Goal: Task Accomplishment & Management: Manage account settings

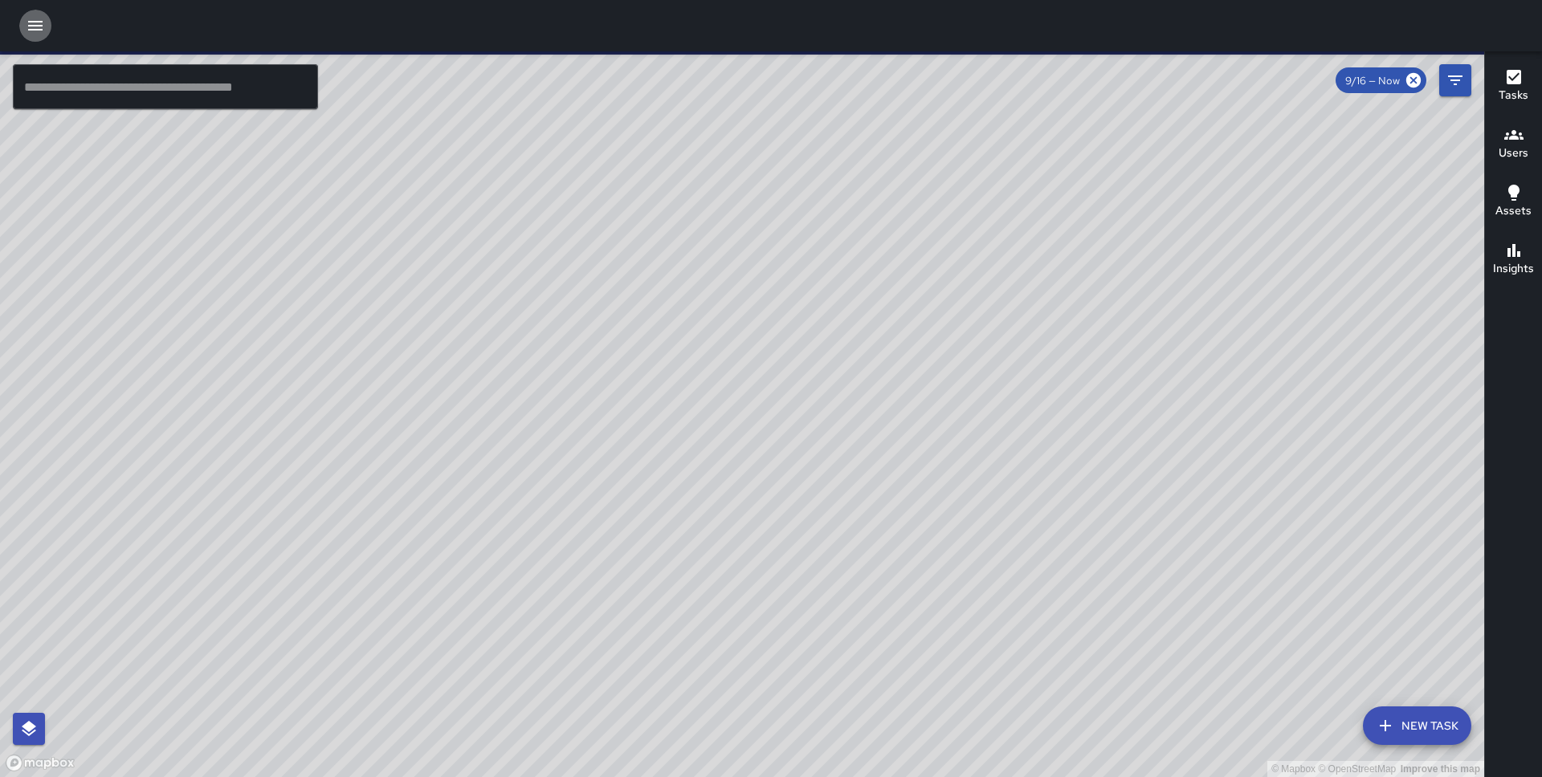
click at [37, 26] on icon "button" at bounding box center [35, 26] width 14 height 10
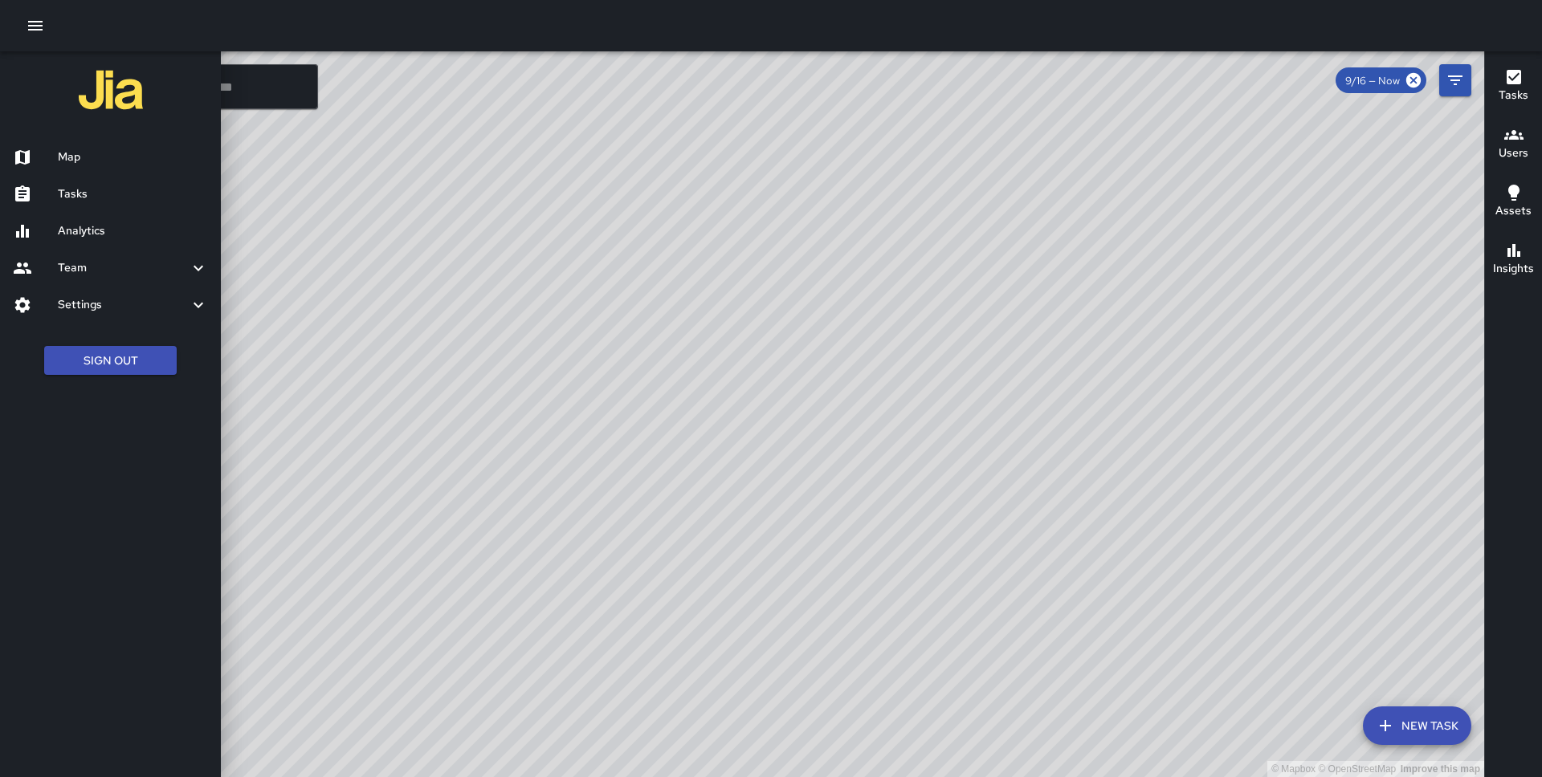
click at [88, 263] on h6 "Team" at bounding box center [123, 268] width 131 height 18
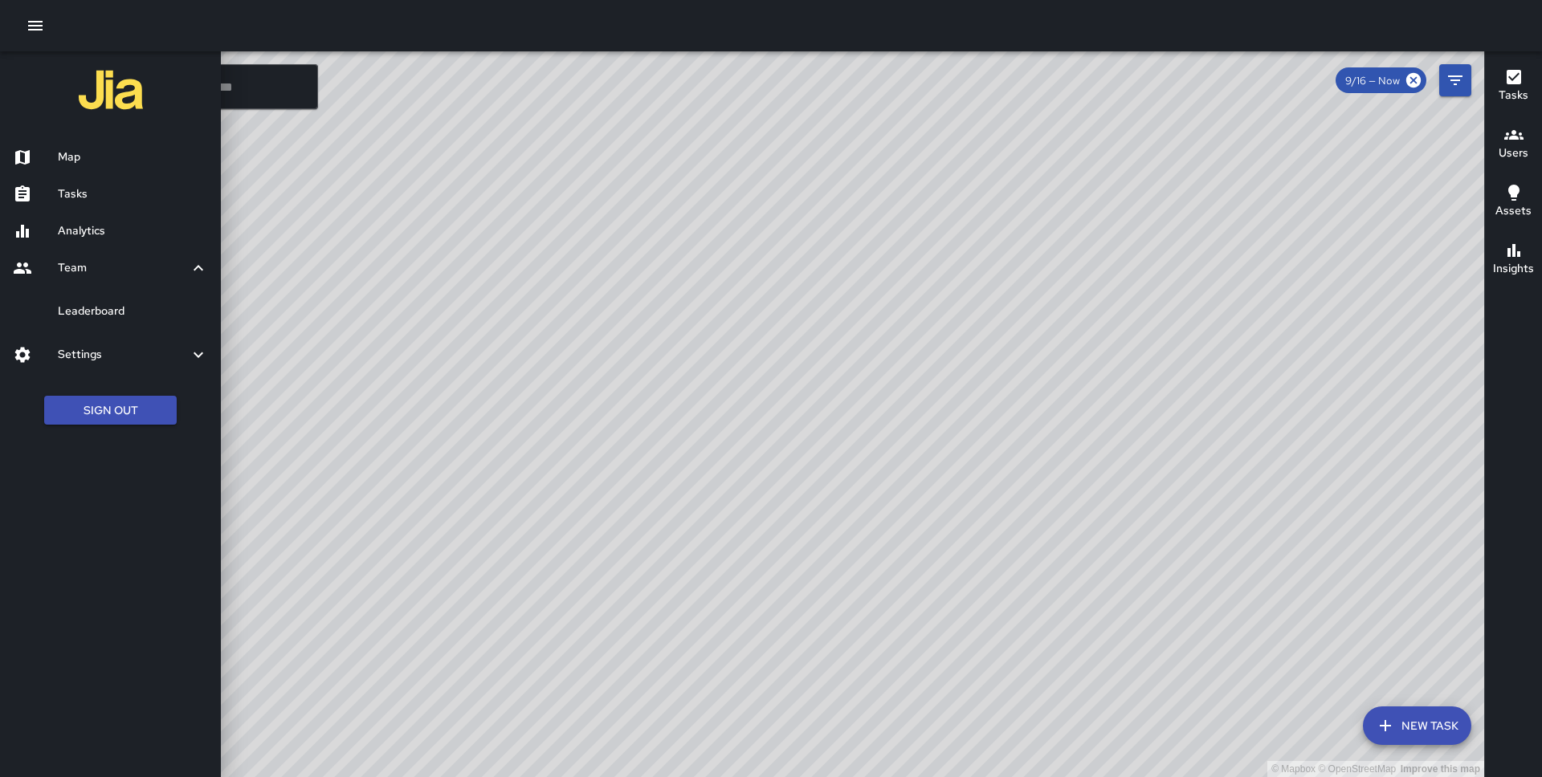
click at [99, 356] on h6 "Settings" at bounding box center [123, 355] width 131 height 18
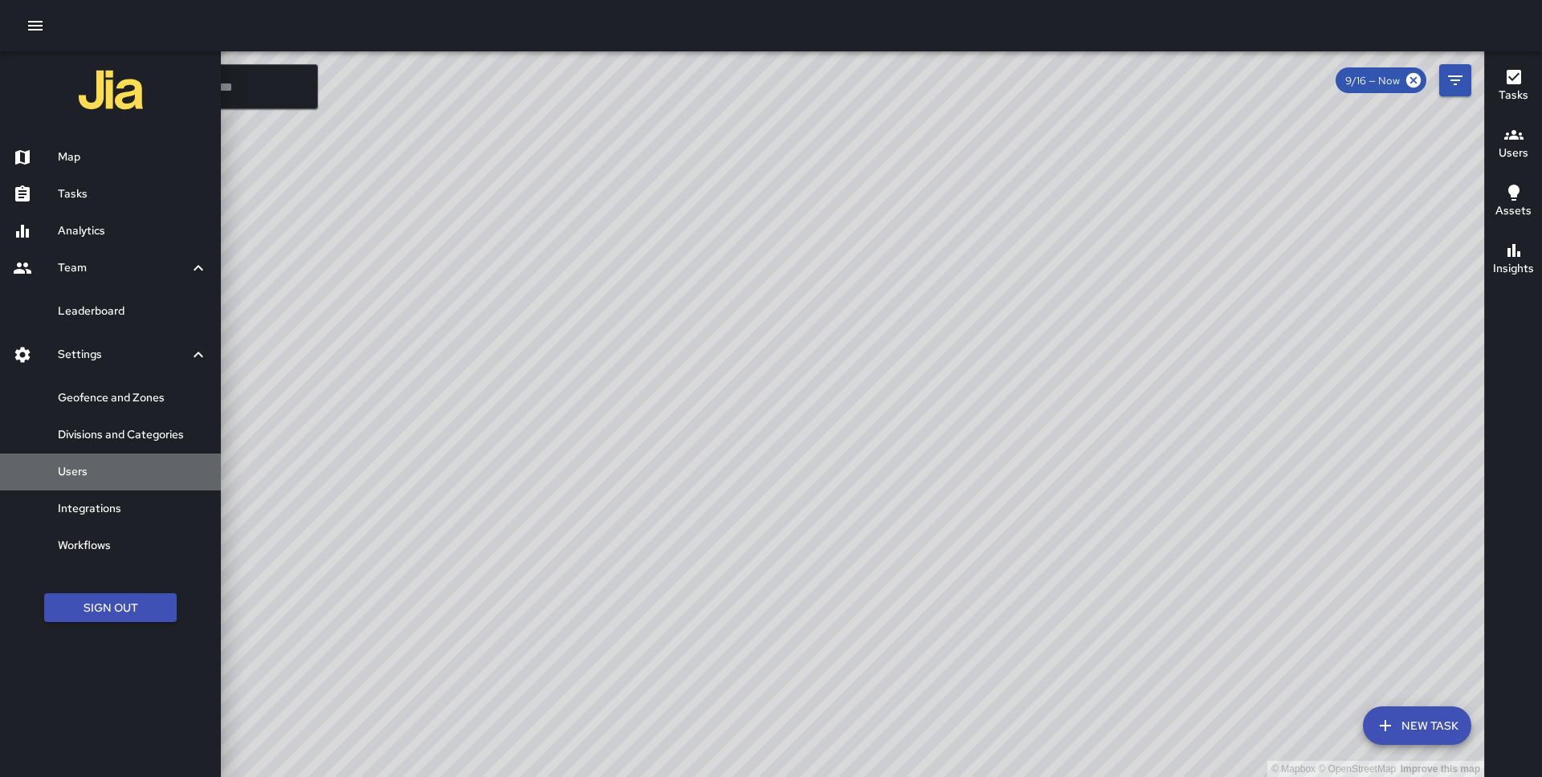
click at [96, 471] on h6 "Users" at bounding box center [133, 472] width 150 height 18
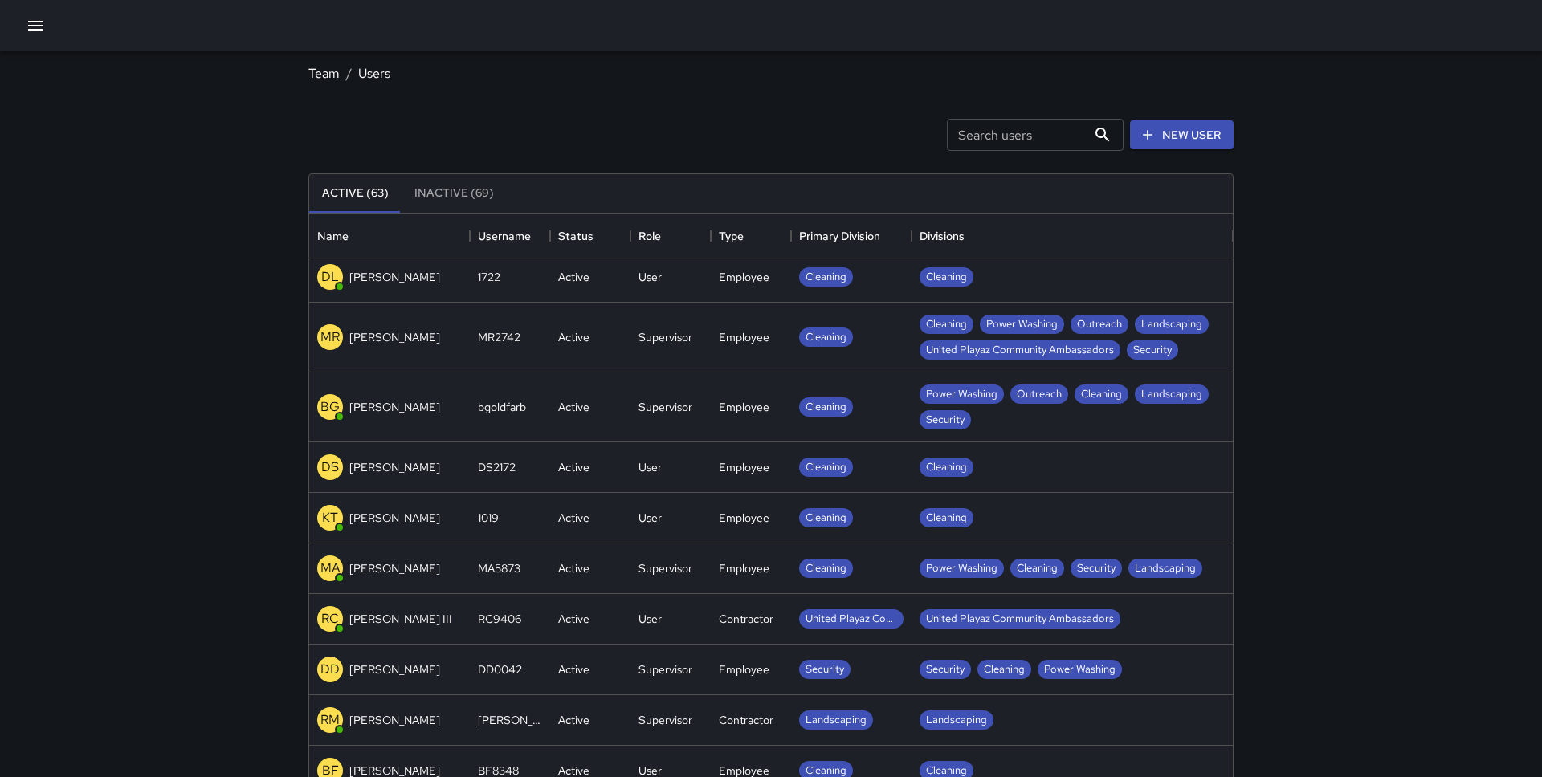
scroll to position [274, 0]
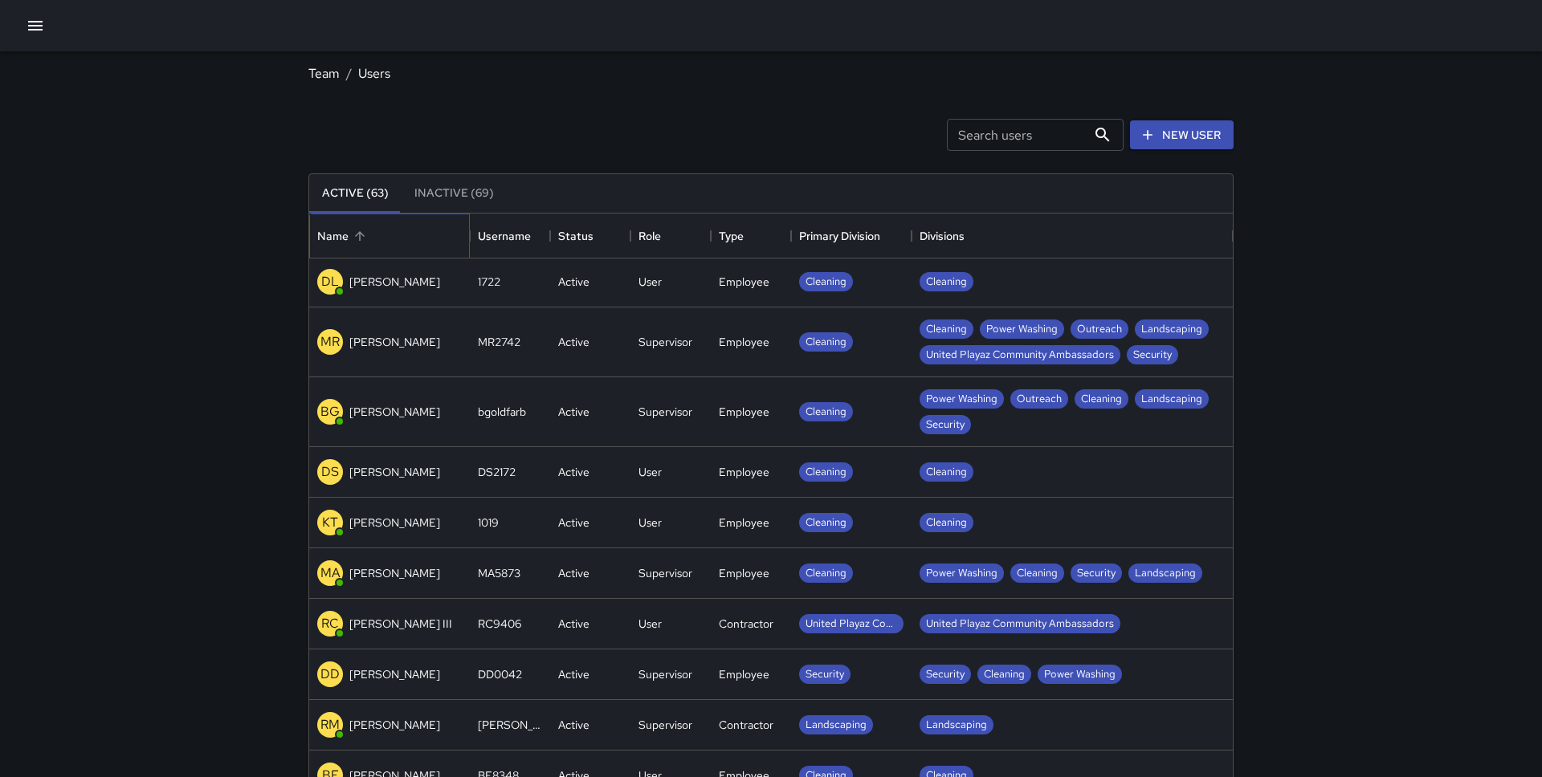
click at [370, 233] on div "Name" at bounding box center [389, 236] width 145 height 45
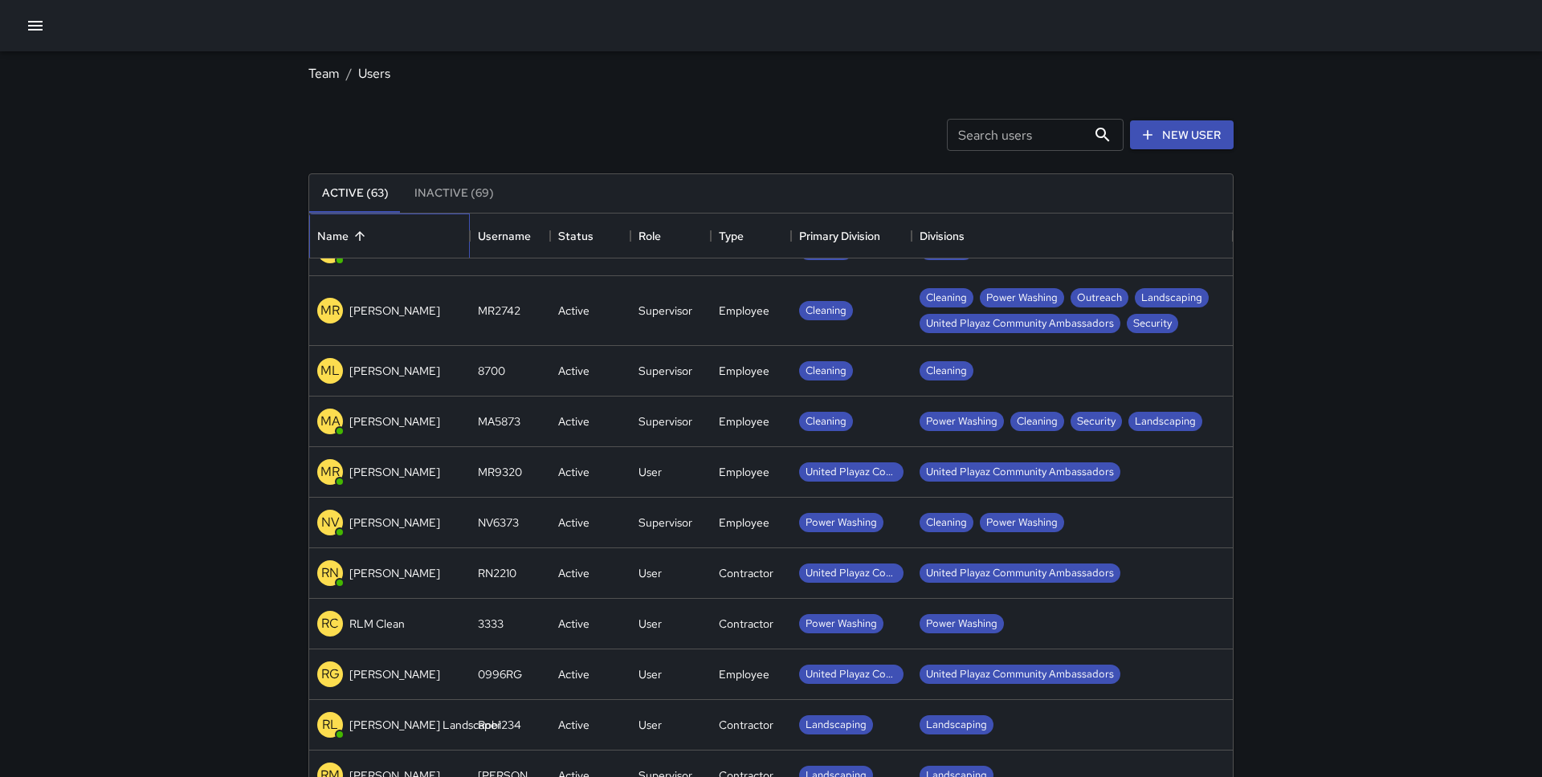
scroll to position [2529, 0]
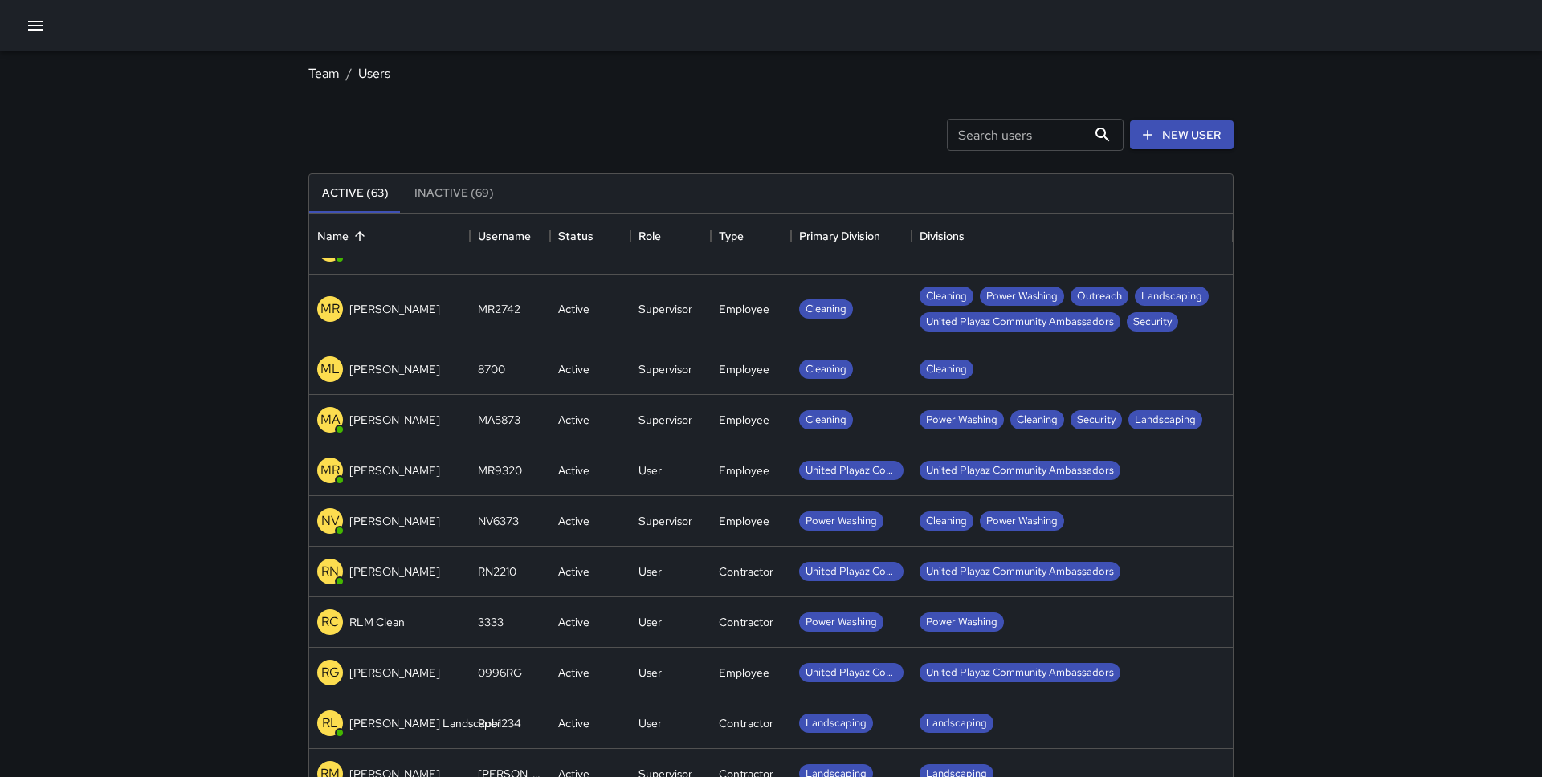
click at [392, 469] on p "[PERSON_NAME]" at bounding box center [394, 471] width 91 height 16
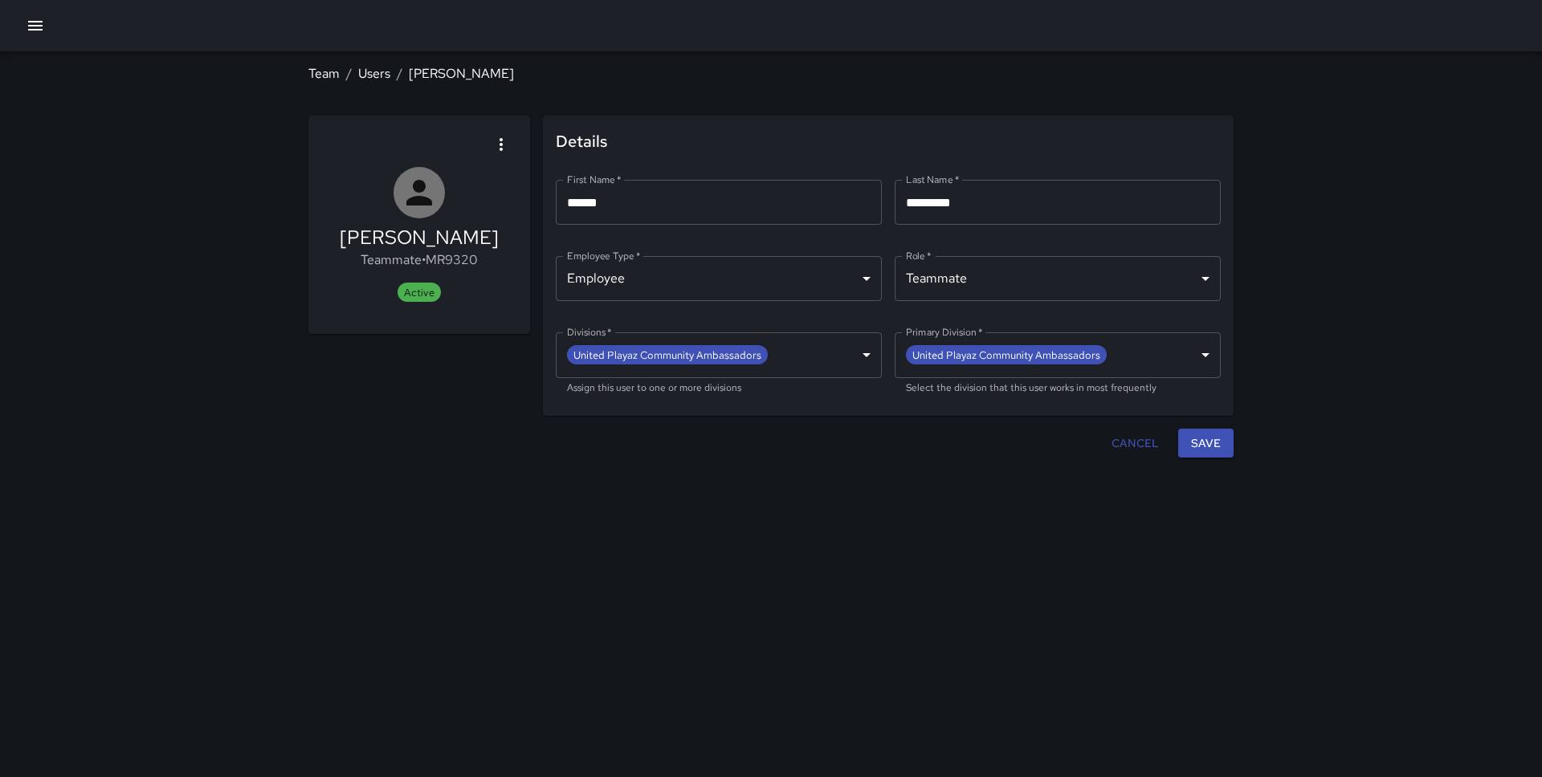
click at [1204, 283] on body "**********" at bounding box center [771, 388] width 1542 height 777
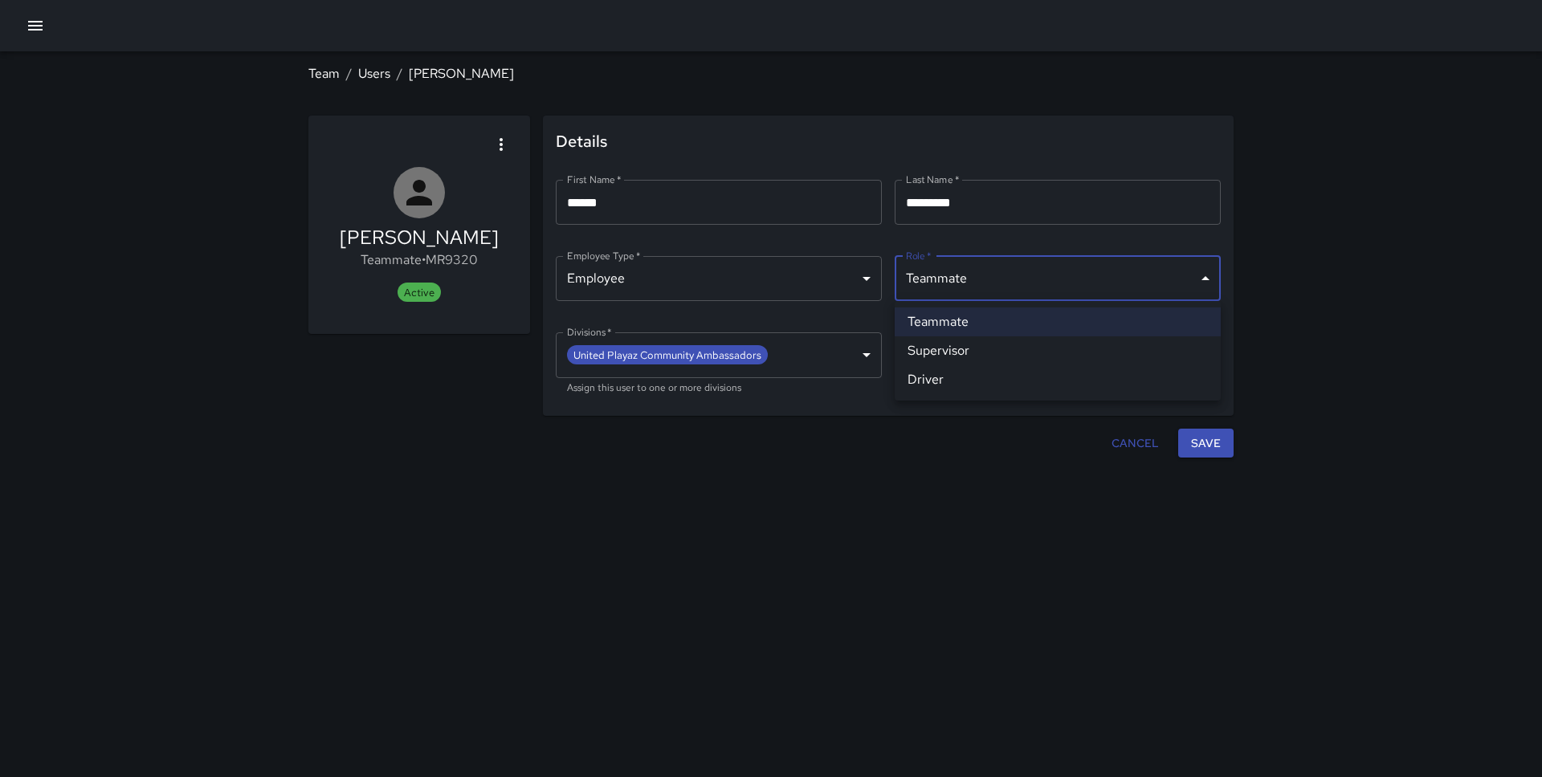
click at [1323, 255] on div at bounding box center [771, 388] width 1542 height 777
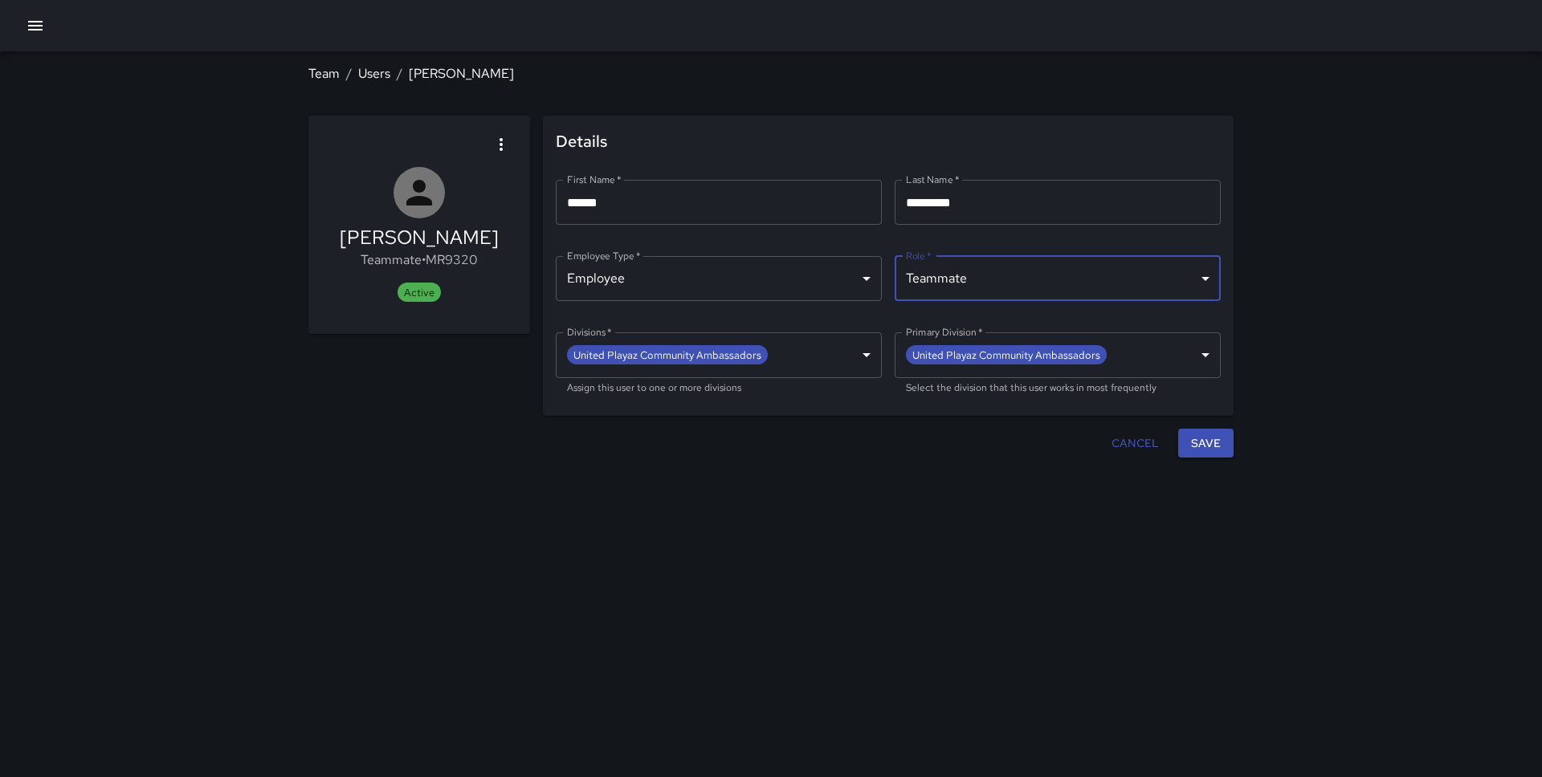
click at [425, 294] on span "Active" at bounding box center [419, 293] width 43 height 14
click at [27, 27] on icon "button" at bounding box center [35, 25] width 19 height 19
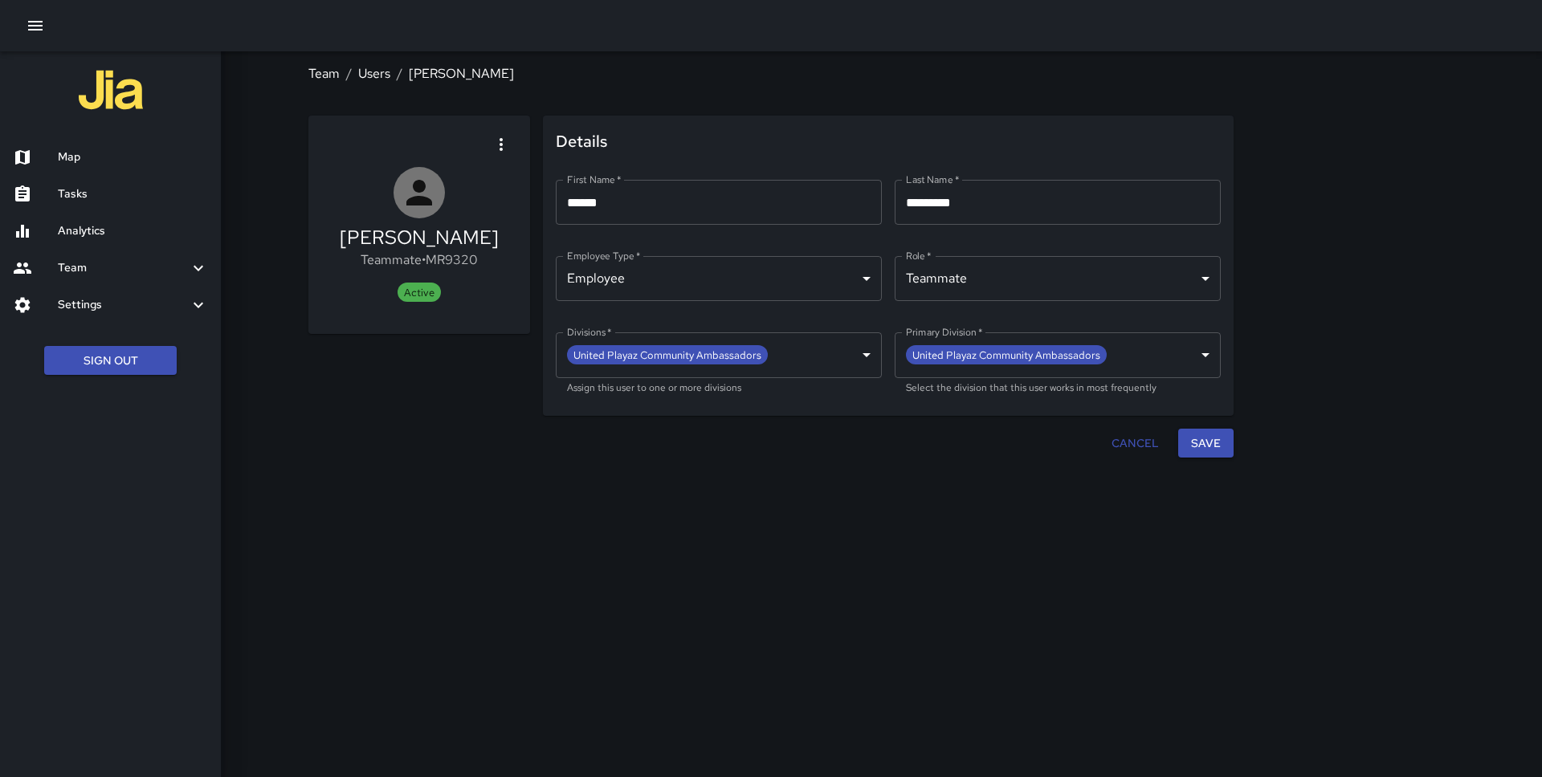
click at [60, 159] on h6 "Map" at bounding box center [133, 158] width 150 height 18
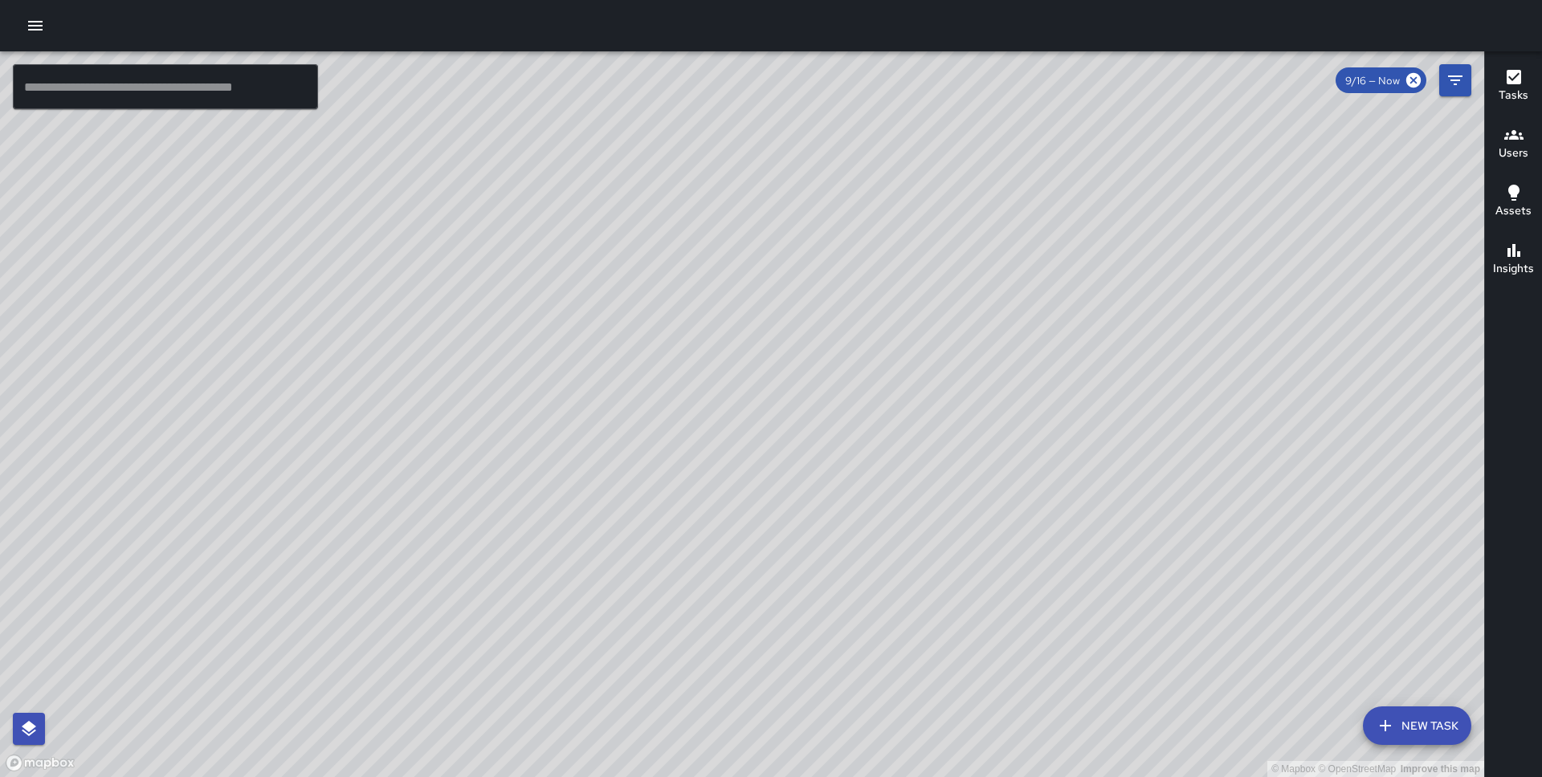
click at [765, 232] on div "© Mapbox © OpenStreetMap Improve this map" at bounding box center [742, 414] width 1484 height 726
click at [765, 241] on div "© Mapbox © OpenStreetMap Improve this map" at bounding box center [742, 414] width 1484 height 726
click at [801, 278] on div "© Mapbox © OpenStreetMap Improve this map" at bounding box center [742, 414] width 1484 height 726
click at [800, 271] on div "© Mapbox © OpenStreetMap Improve this map" at bounding box center [742, 414] width 1484 height 726
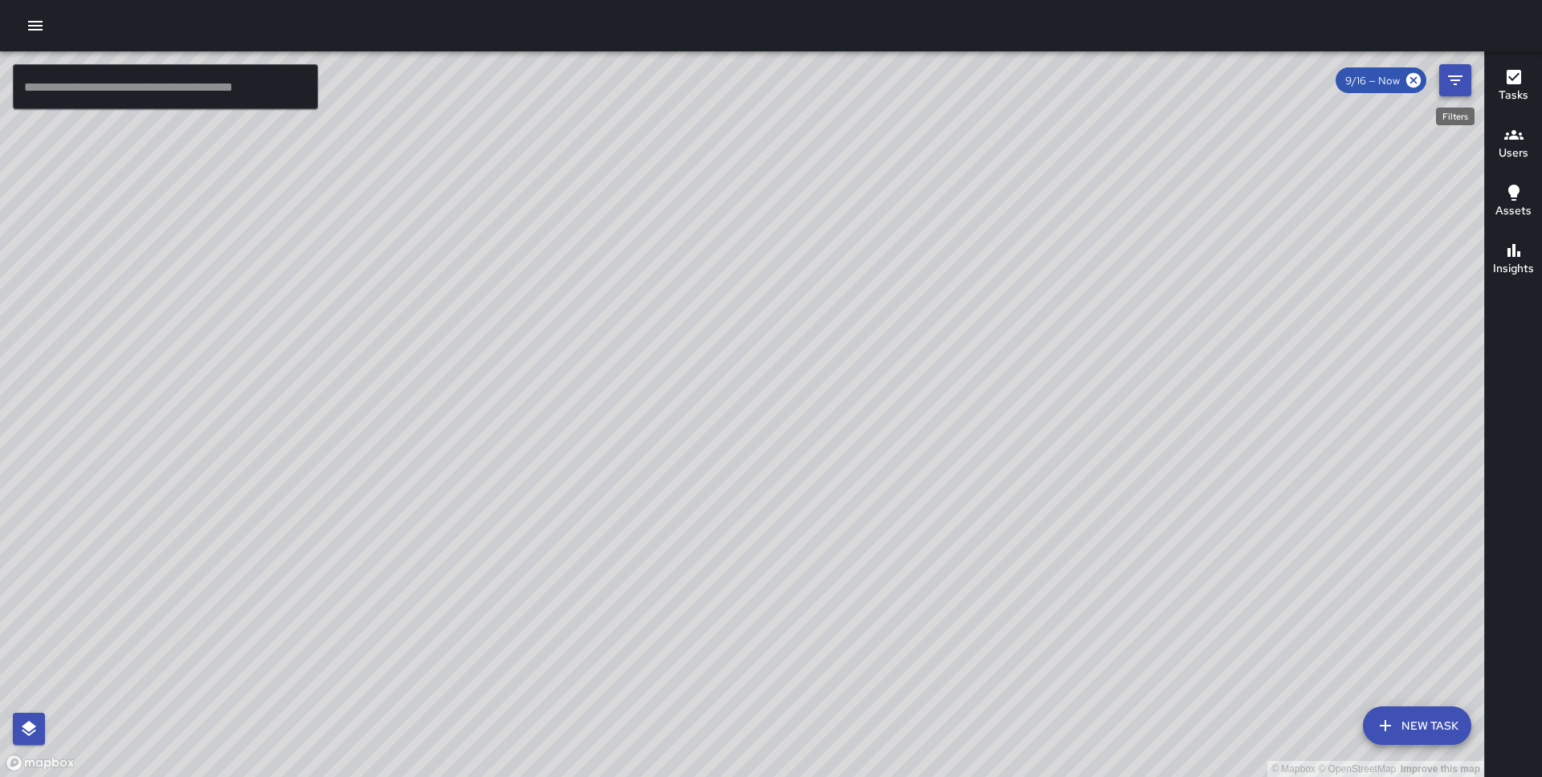
click at [1463, 87] on icon "Filters" at bounding box center [1455, 80] width 19 height 19
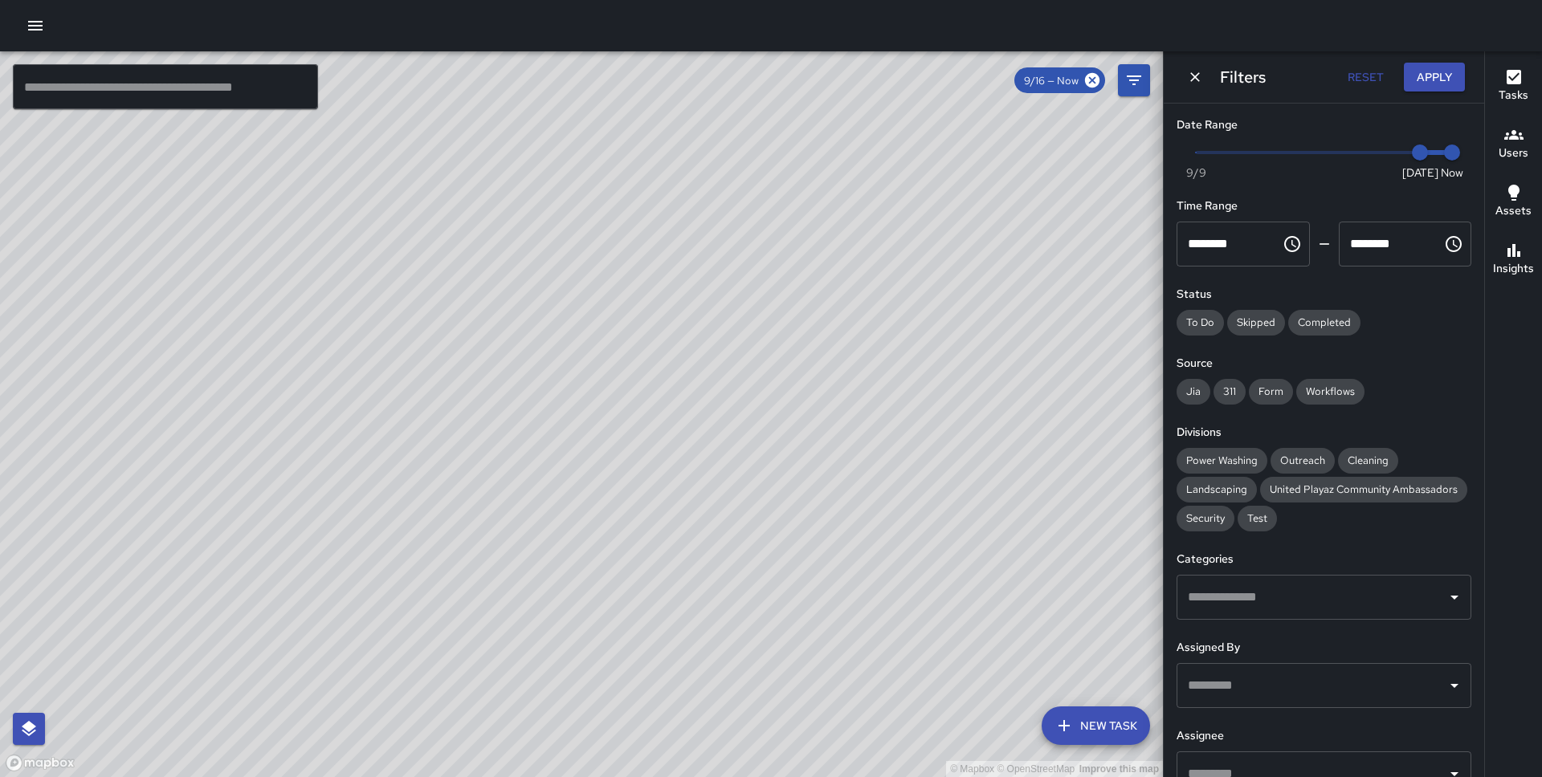
click at [1044, 90] on div "9/16 — Now" at bounding box center [1059, 80] width 91 height 26
click at [1375, 78] on button "Reset" at bounding box center [1365, 78] width 51 height 30
click at [1197, 79] on icon "Dismiss" at bounding box center [1195, 77] width 10 height 10
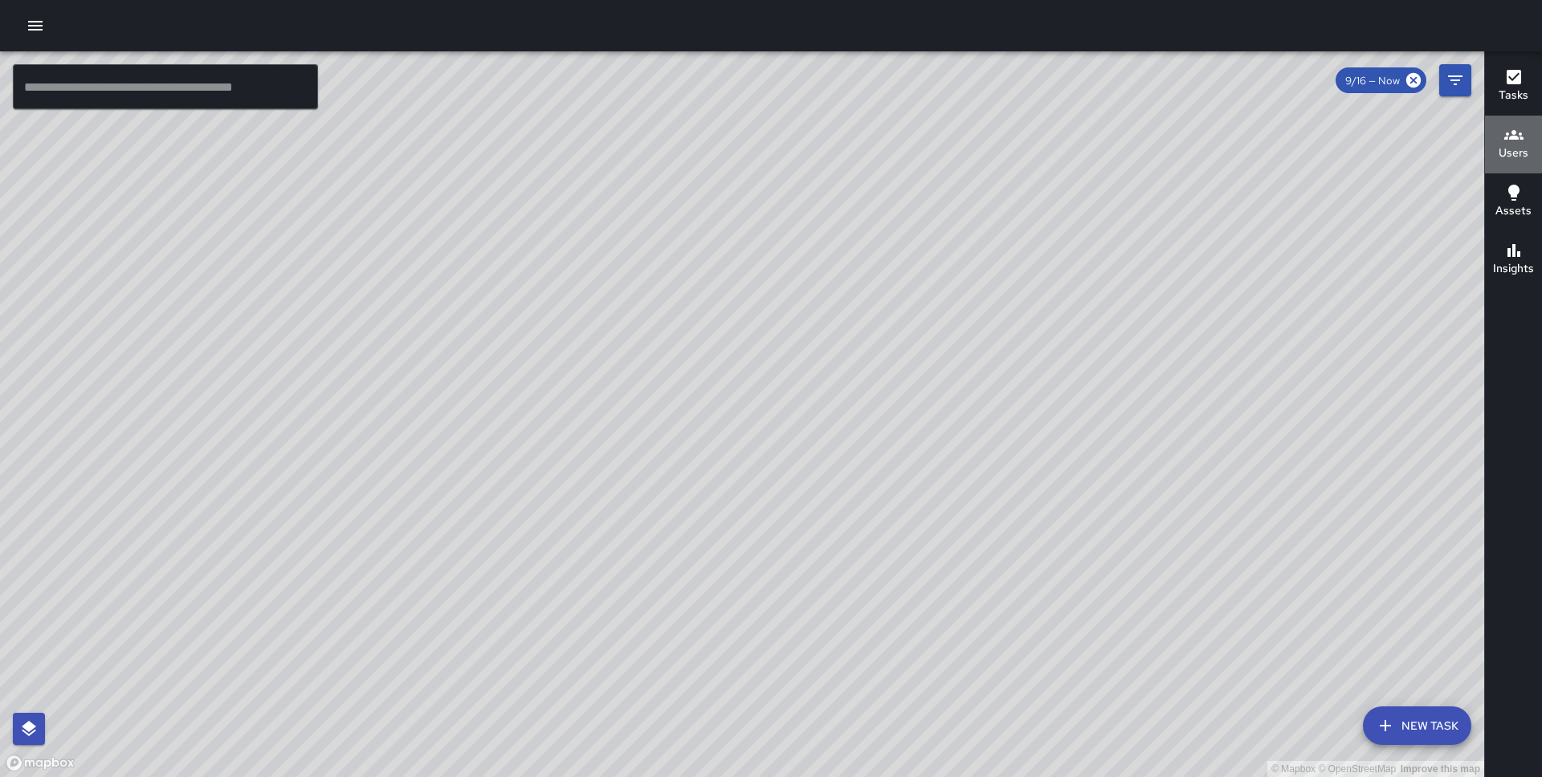
click at [1517, 147] on h6 "Users" at bounding box center [1514, 154] width 30 height 18
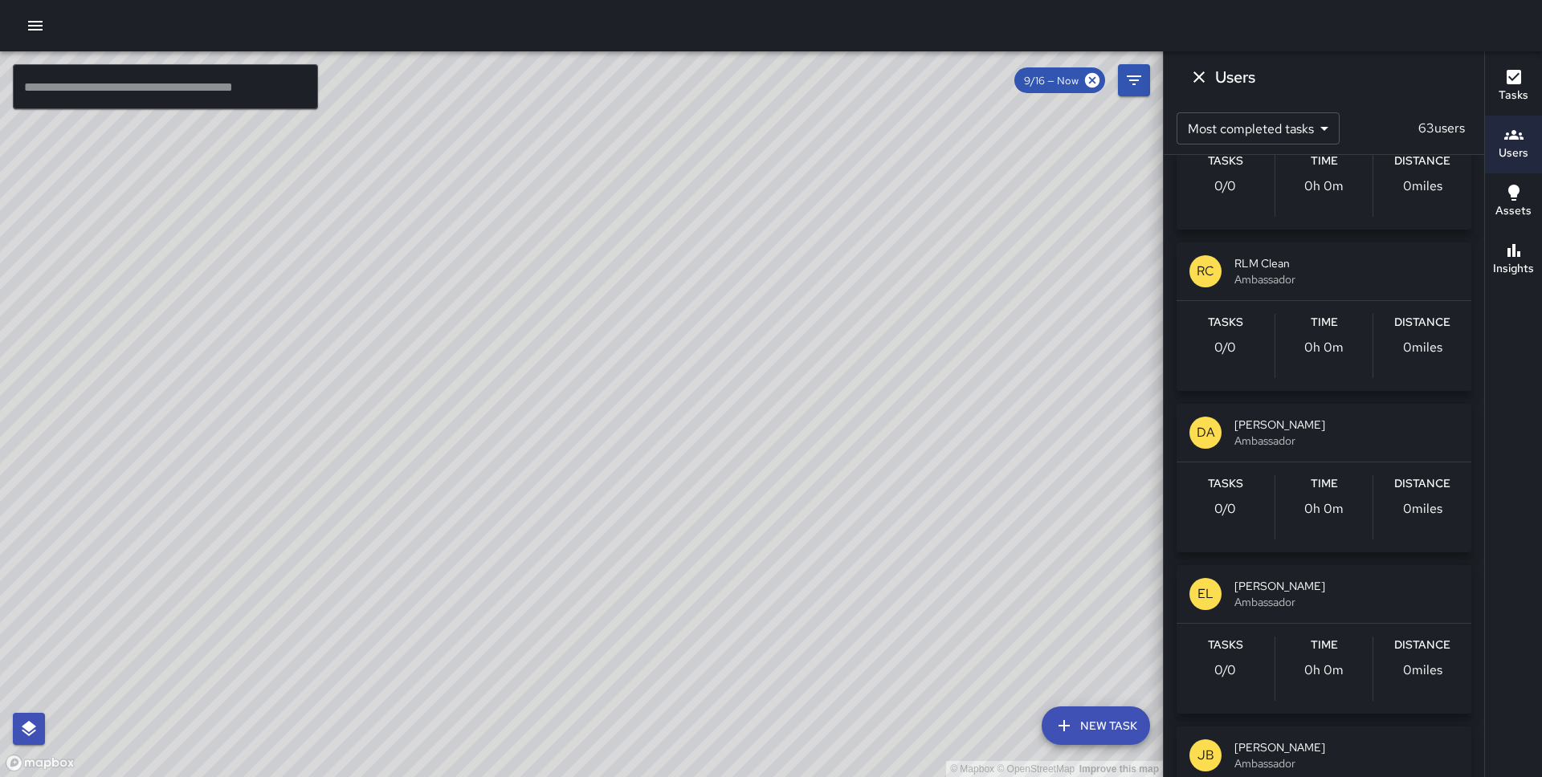
scroll to position [4166, 0]
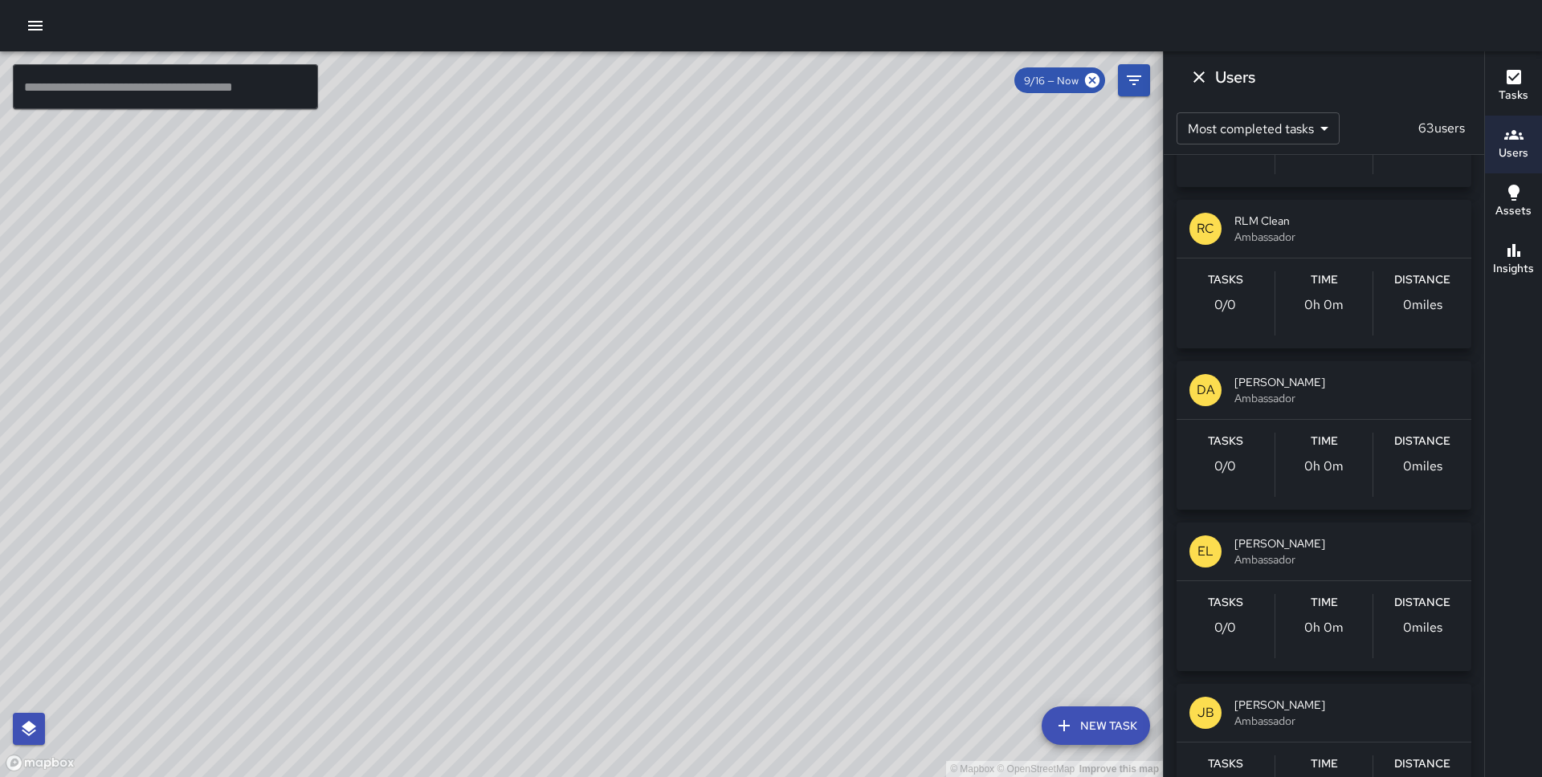
click at [581, 201] on div "© Mapbox © OpenStreetMap Improve this map" at bounding box center [581, 414] width 1163 height 726
click at [609, 178] on div "© Mapbox © OpenStreetMap Improve this map RC [PERSON_NAME] III Ambassador Tasks…" at bounding box center [581, 414] width 1163 height 726
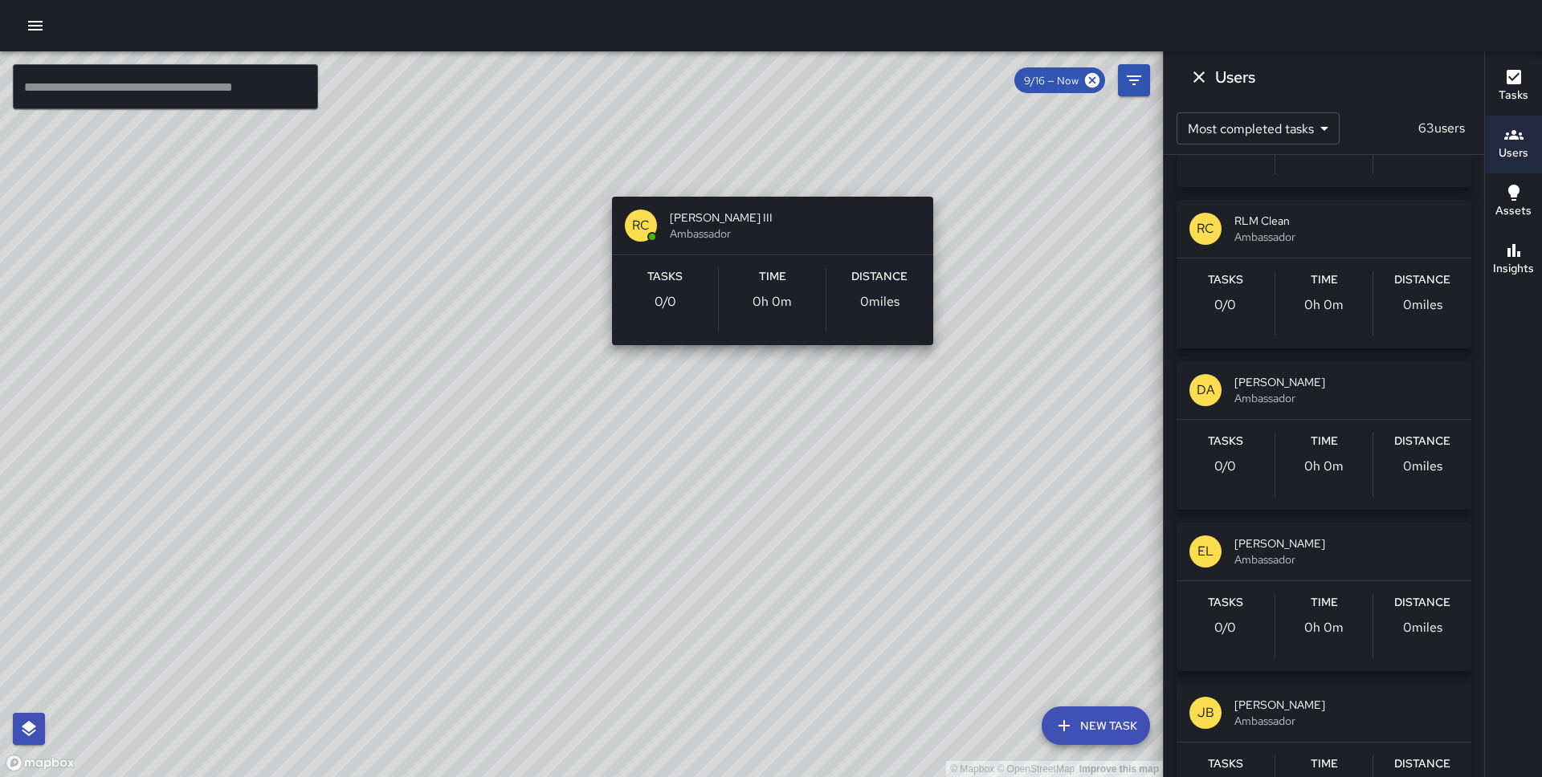
scroll to position [0, 0]
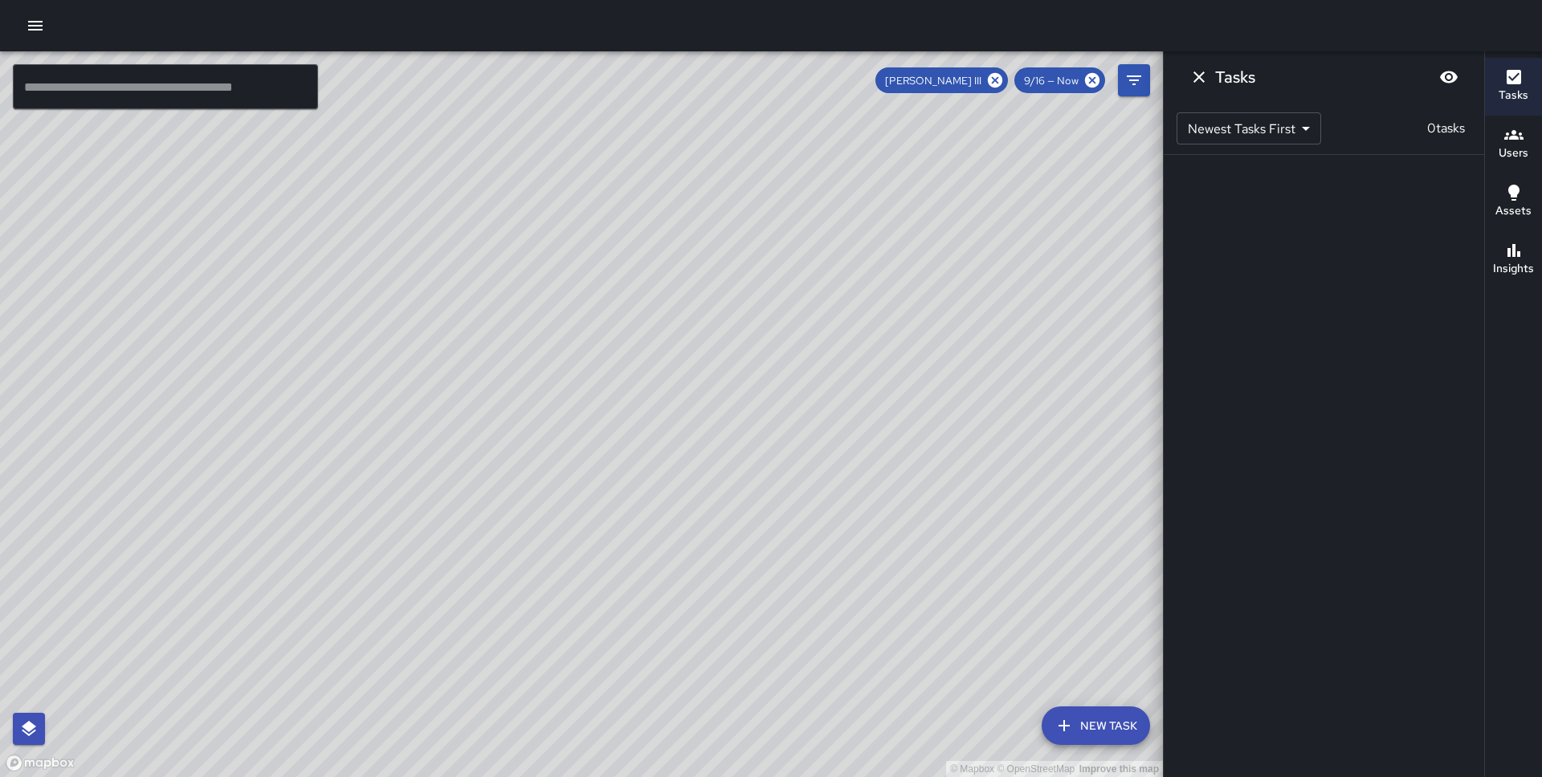
click at [609, 178] on div "© Mapbox © OpenStreetMap Improve this map" at bounding box center [581, 414] width 1163 height 726
click at [689, 225] on div "© Mapbox © OpenStreetMap Improve this map" at bounding box center [581, 414] width 1163 height 726
click at [1200, 80] on icon "Dismiss" at bounding box center [1199, 76] width 19 height 19
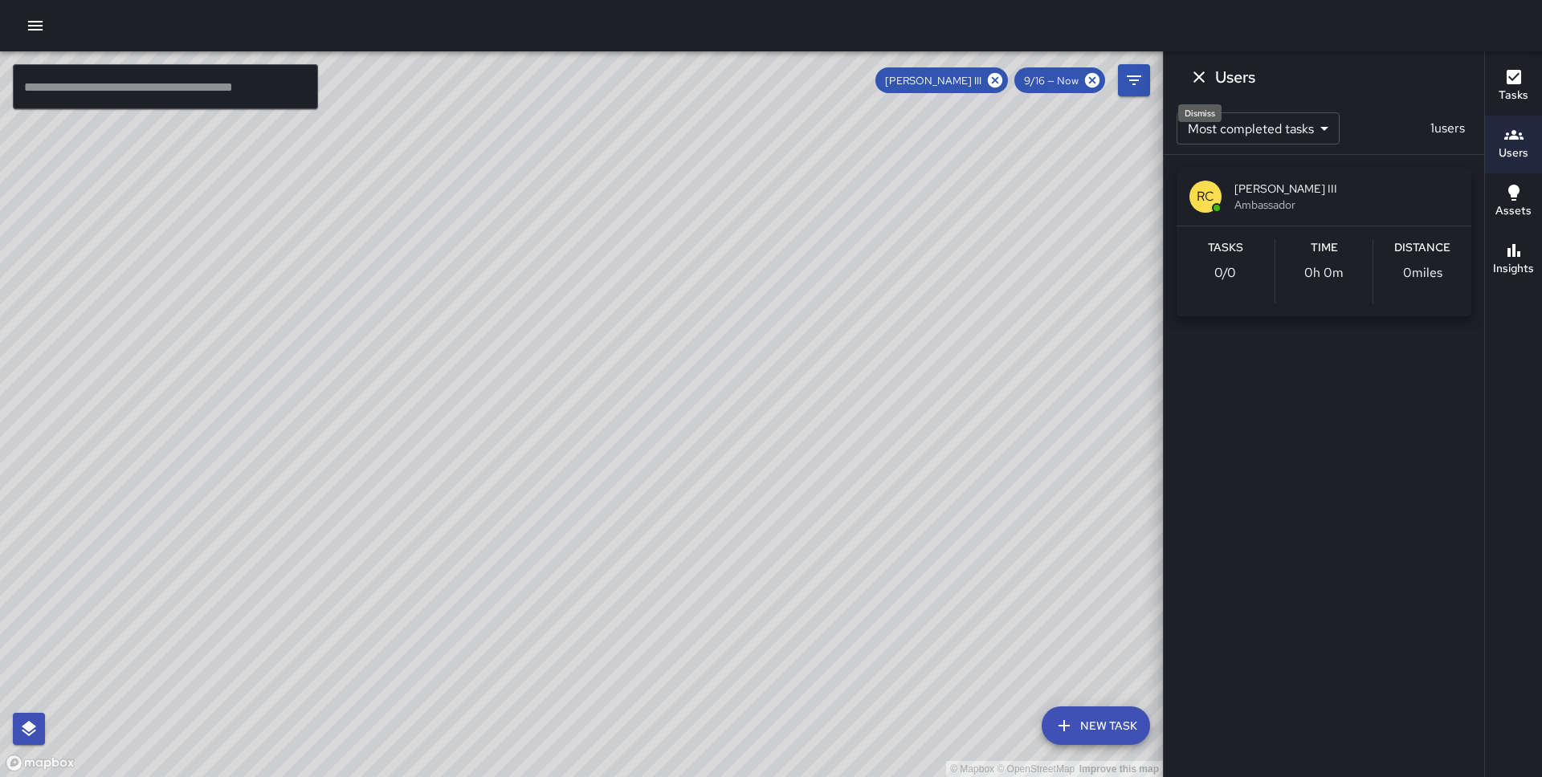
click at [1194, 71] on icon "Dismiss" at bounding box center [1199, 76] width 19 height 19
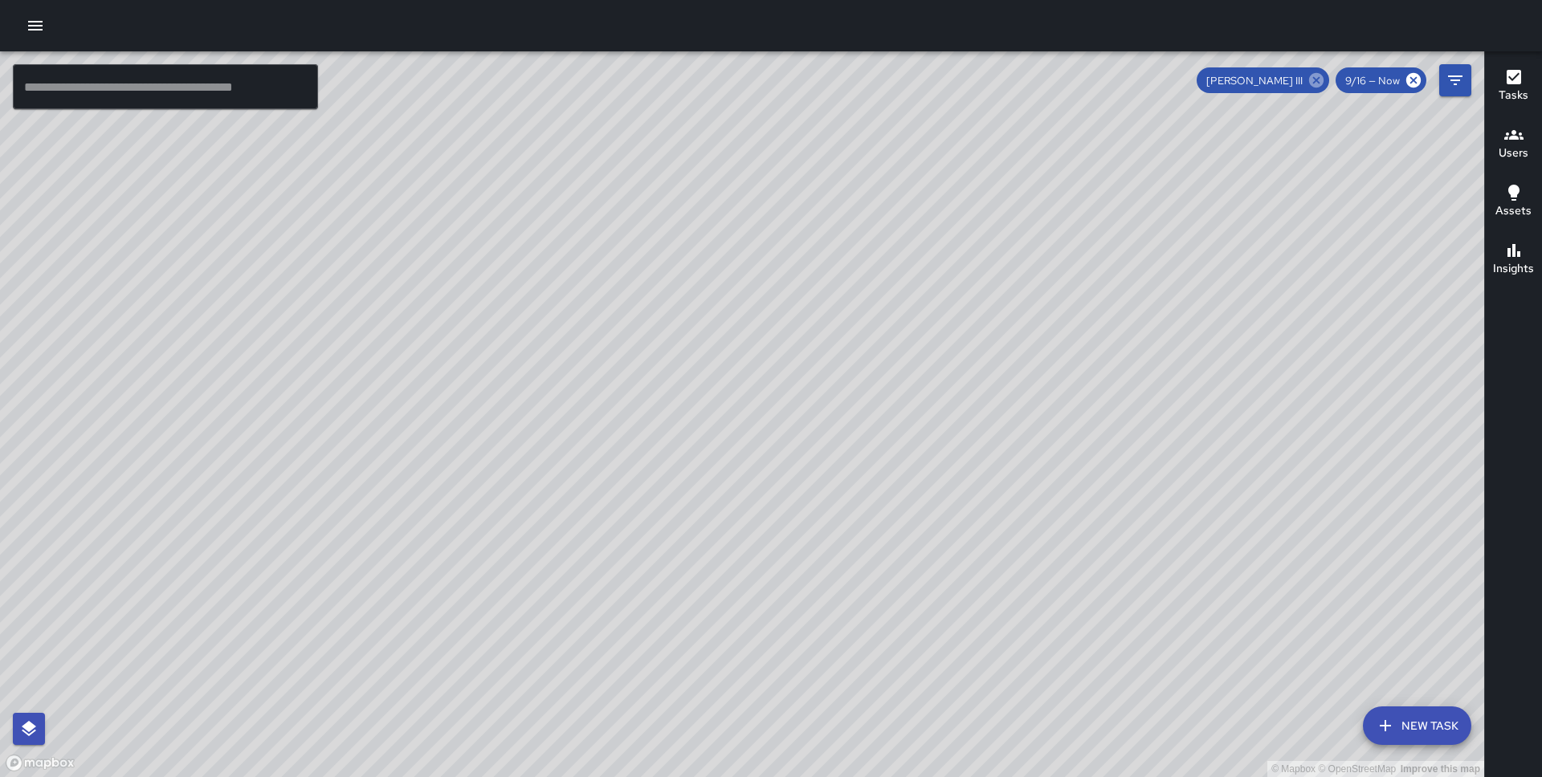
click at [1320, 82] on icon at bounding box center [1317, 80] width 18 height 18
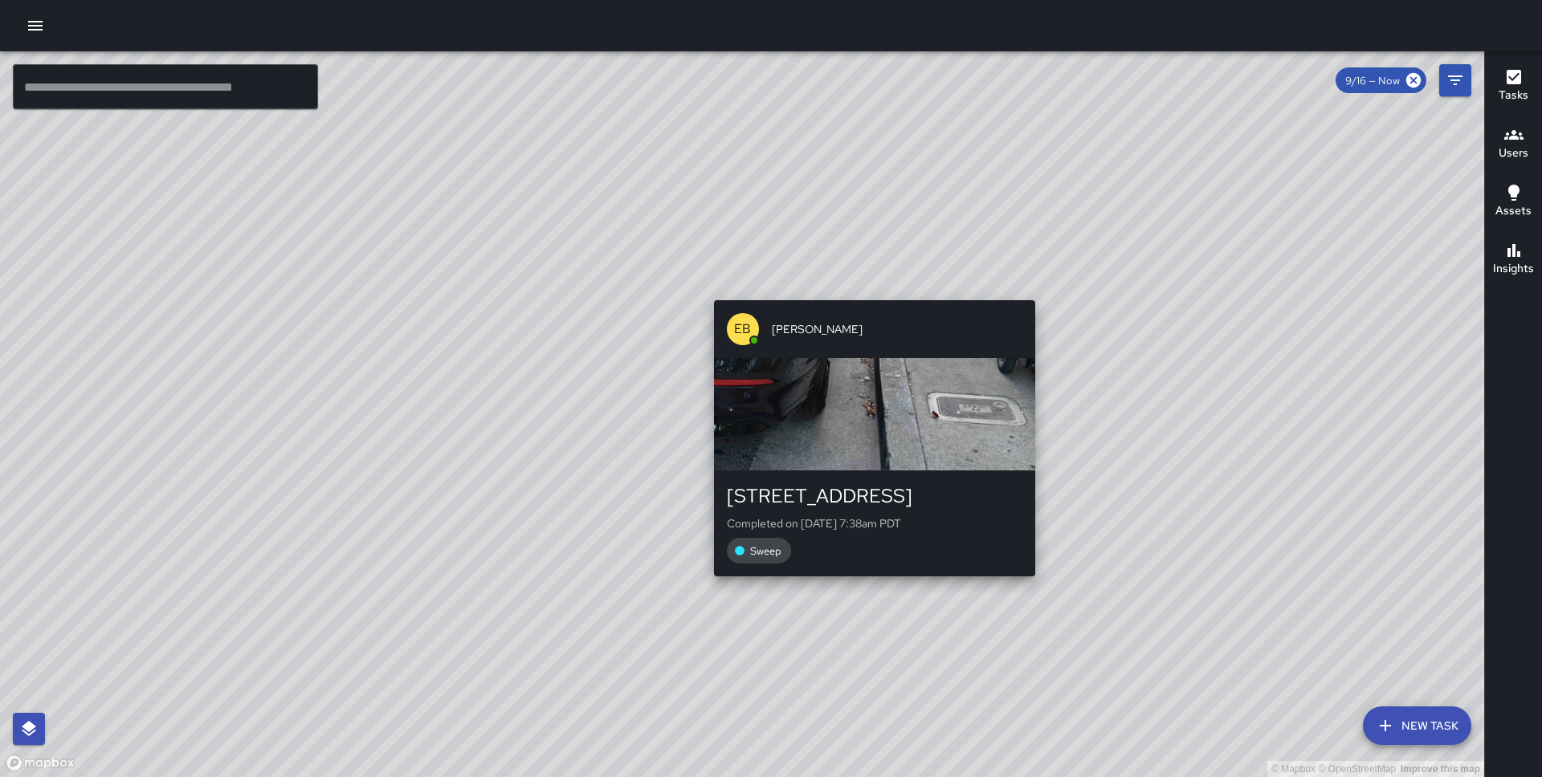
click at [867, 578] on div "EB [PERSON_NAME] [STREET_ADDRESS] Completed on [DATE] 7:38am PDT Sweep" at bounding box center [875, 438] width 334 height 289
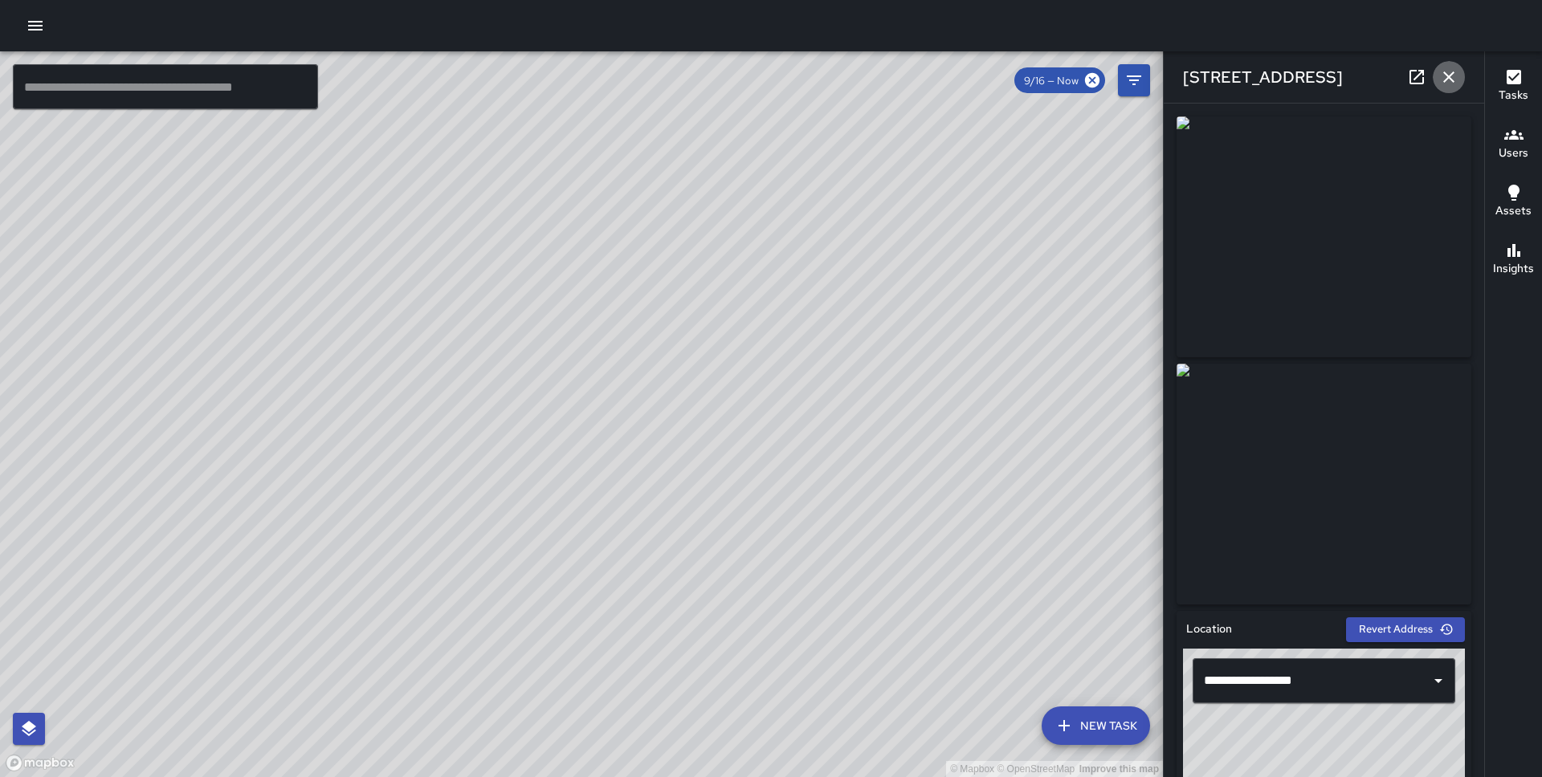
click at [1447, 75] on icon "button" at bounding box center [1448, 76] width 11 height 11
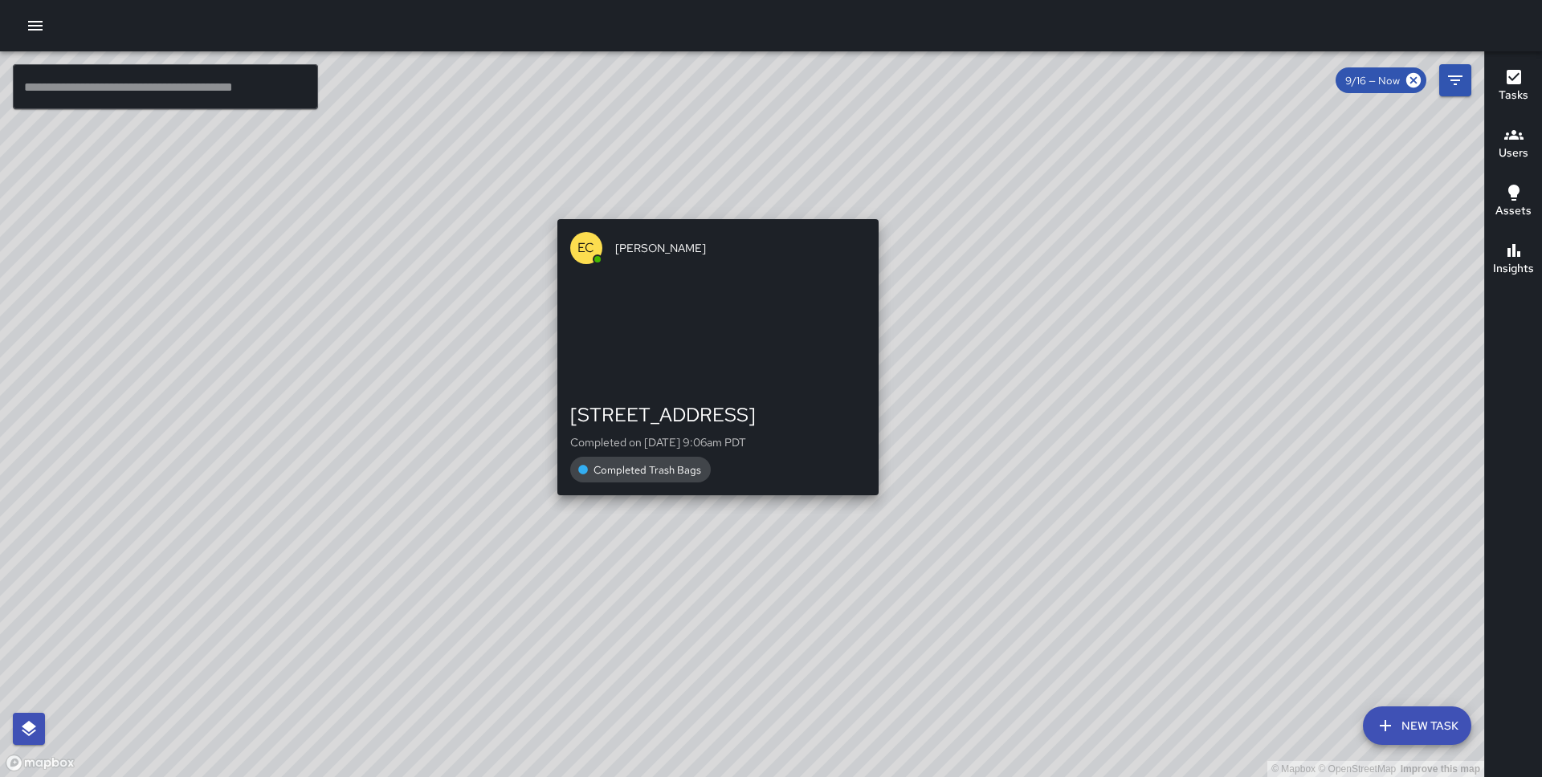
drag, startPoint x: 965, startPoint y: 214, endPoint x: 709, endPoint y: 506, distance: 388.7
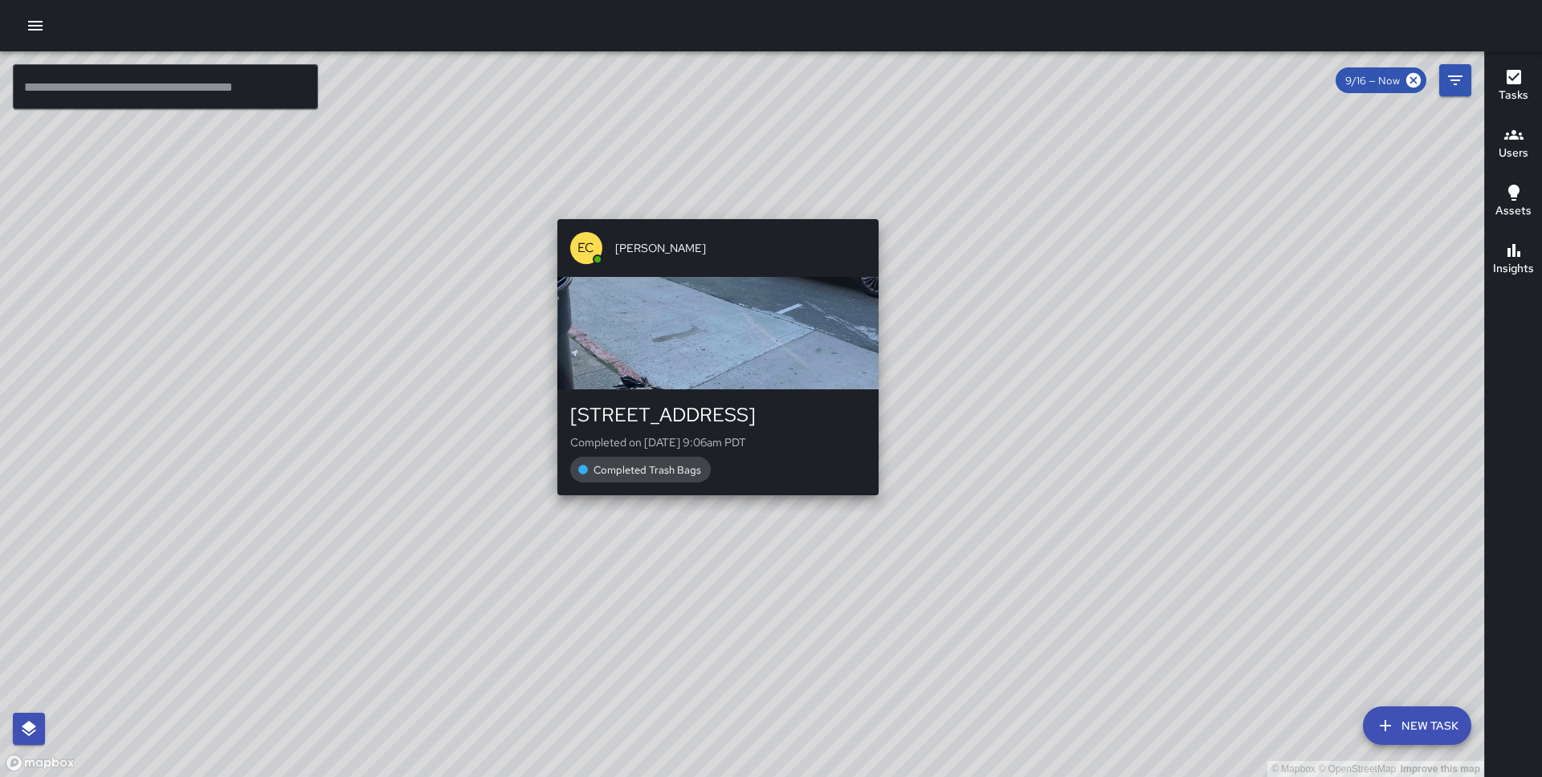
click at [708, 506] on div "© Mapbox © OpenStreetMap Improve this map EC [PERSON_NAME] [STREET_ADDRESS] Com…" at bounding box center [742, 414] width 1484 height 726
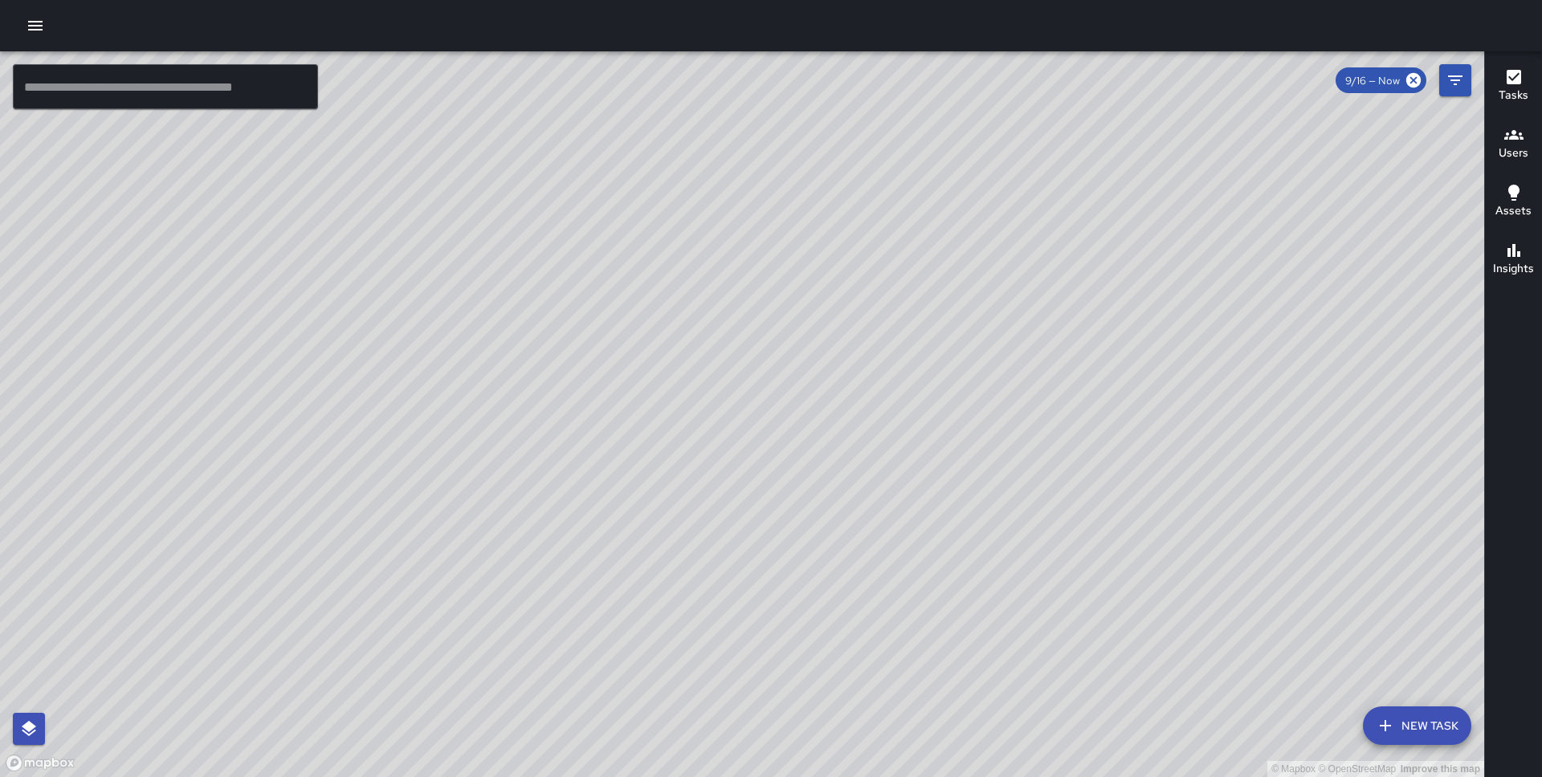
click at [798, 359] on div "© Mapbox © OpenStreetMap Improve this map [PERSON_NAME] [STREET_ADDRESS][PERSON…" at bounding box center [742, 414] width 1484 height 726
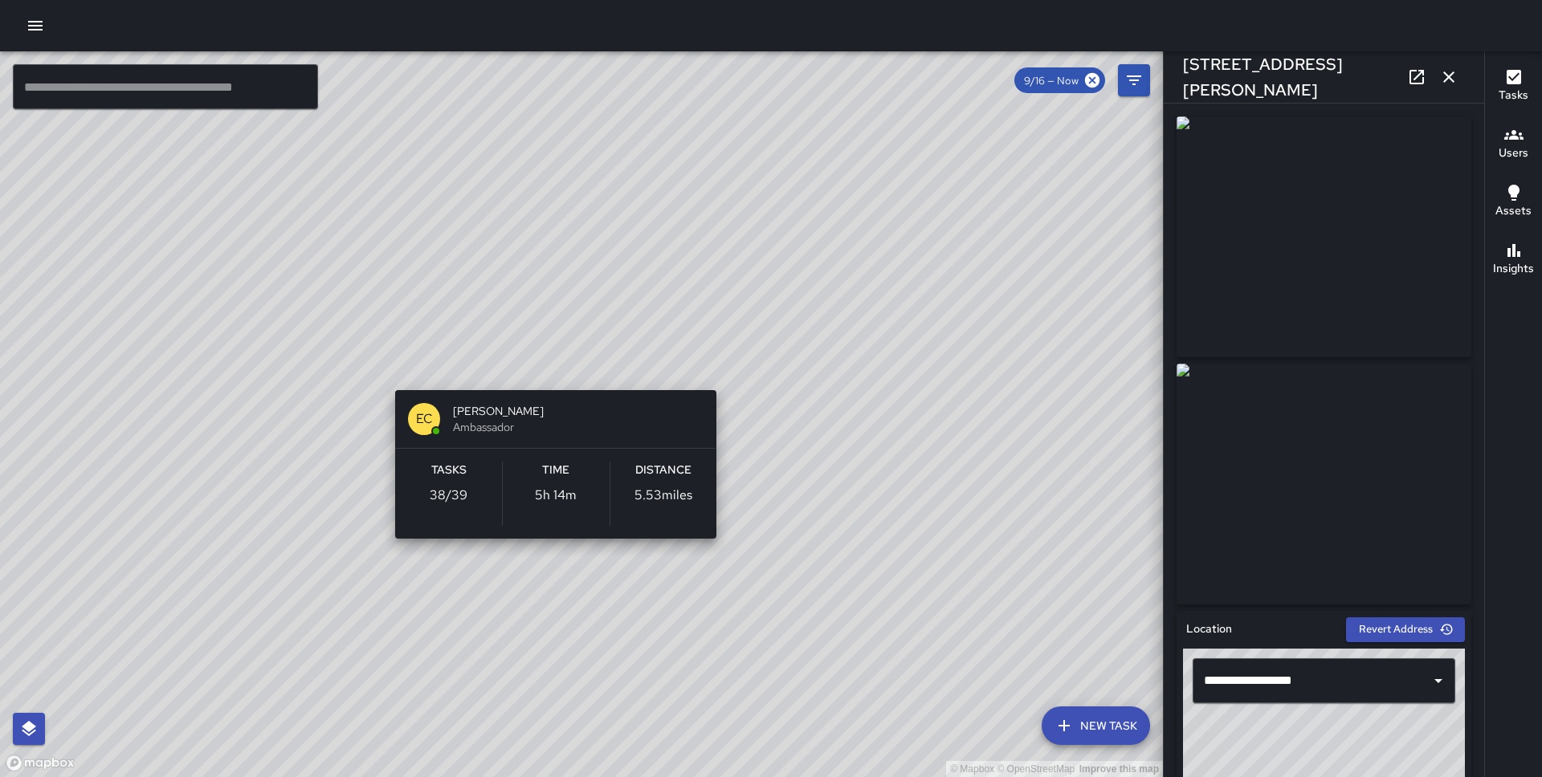
click at [541, 367] on div "© Mapbox © OpenStreetMap Improve this map EC [PERSON_NAME] Ambassador Tasks 38 …" at bounding box center [581, 414] width 1163 height 726
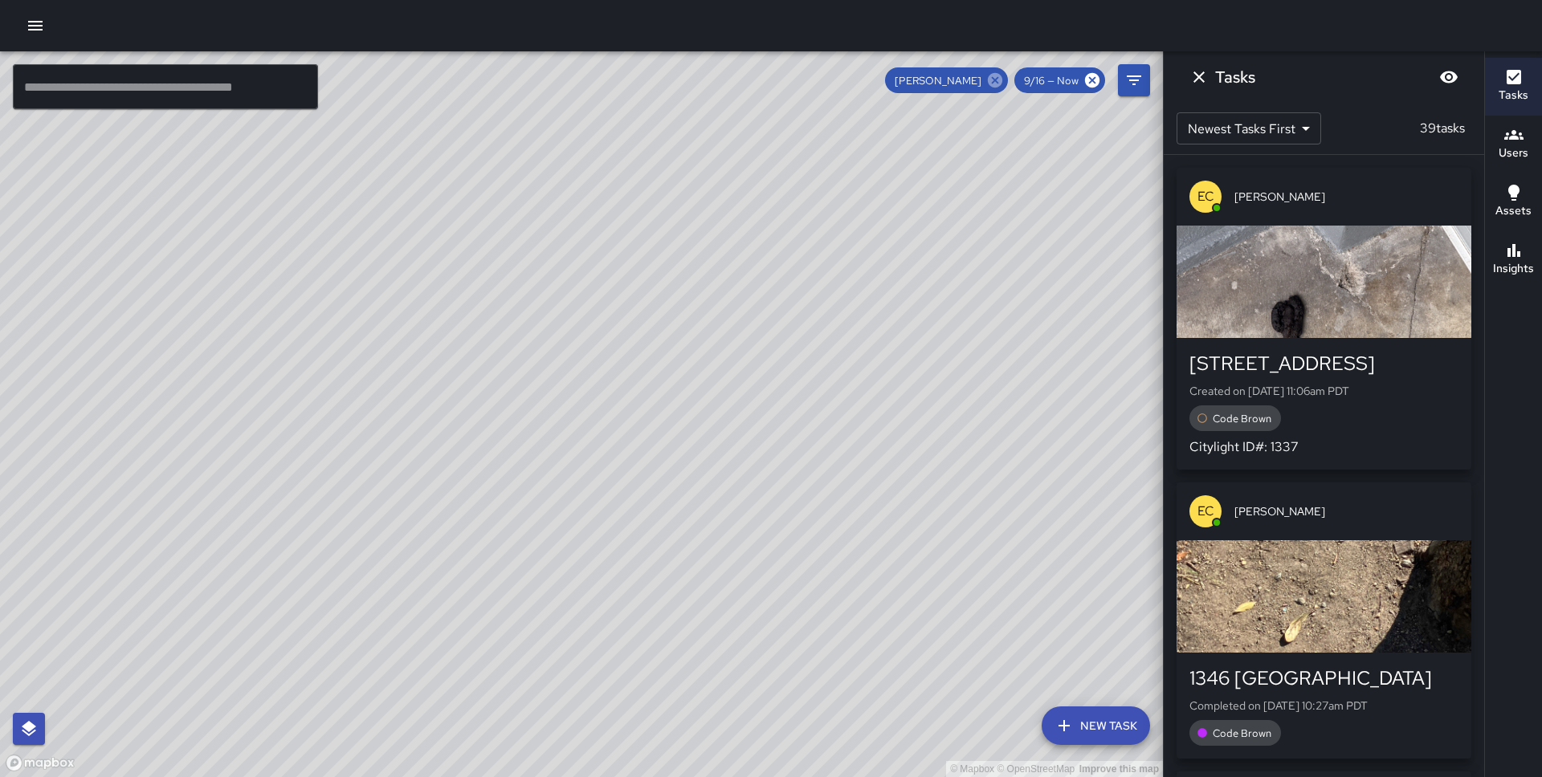
click at [1000, 82] on icon at bounding box center [995, 80] width 14 height 14
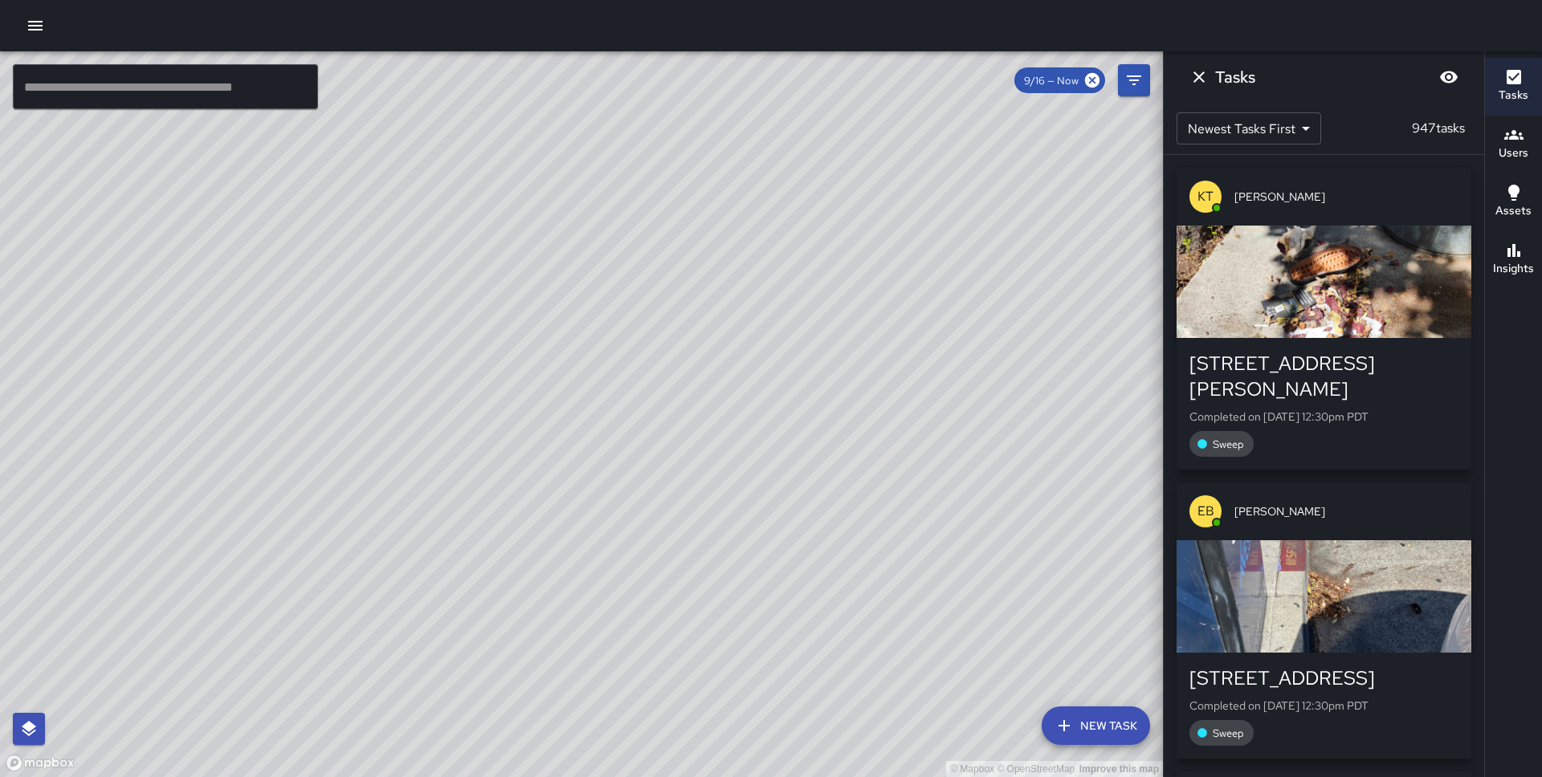
click at [452, 328] on div "© Mapbox © OpenStreetMap Improve this map" at bounding box center [581, 414] width 1163 height 726
drag, startPoint x: 162, startPoint y: 477, endPoint x: 492, endPoint y: 274, distance: 387.0
click at [492, 274] on div "© Mapbox © OpenStreetMap Improve this map" at bounding box center [581, 414] width 1163 height 726
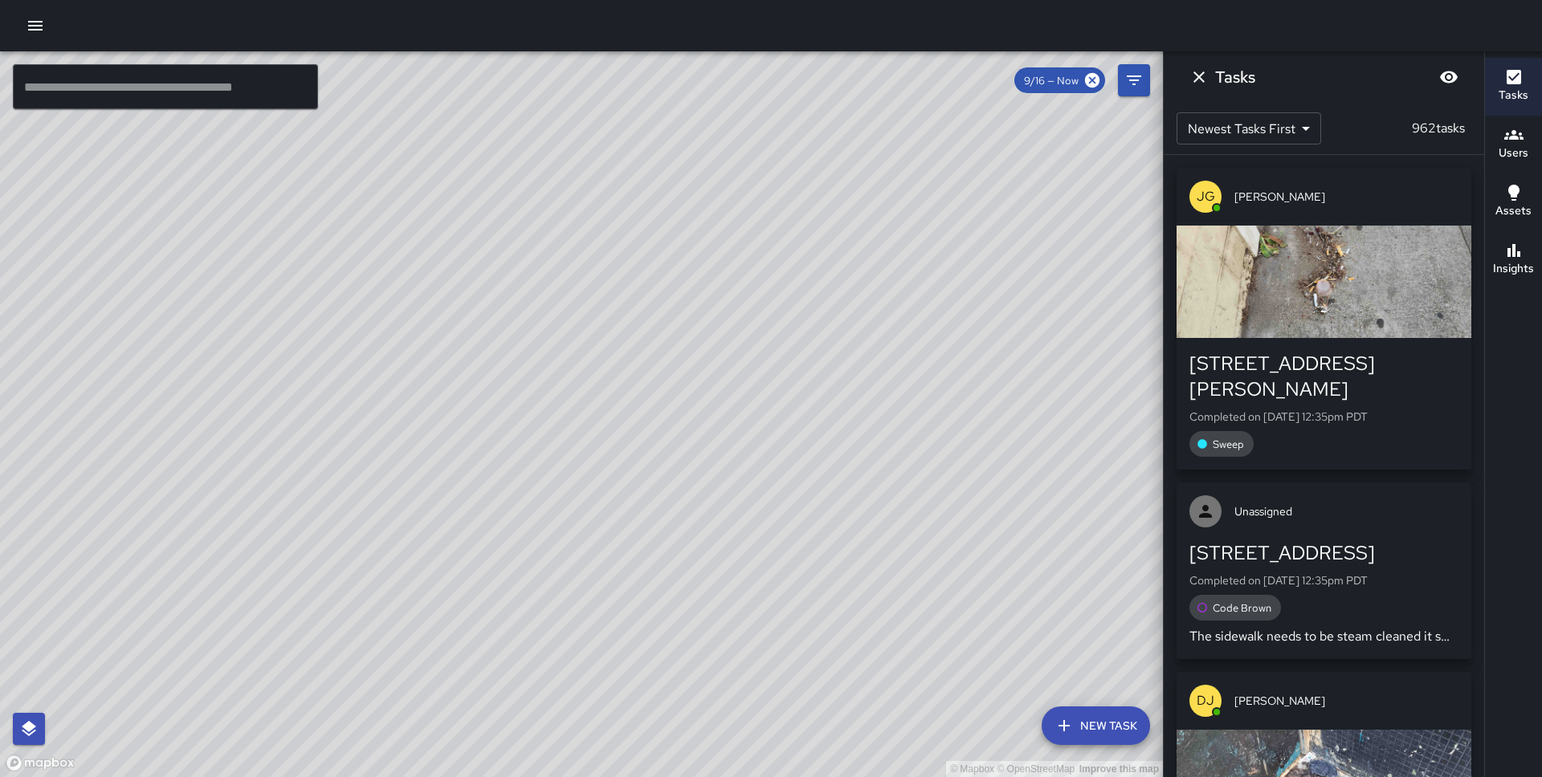
click at [772, 461] on div "© Mapbox © OpenStreetMap Improve this map WB [PERSON_NAME] Supervisor Tasks 26 …" at bounding box center [581, 414] width 1163 height 726
